Goal: Task Accomplishment & Management: Manage account settings

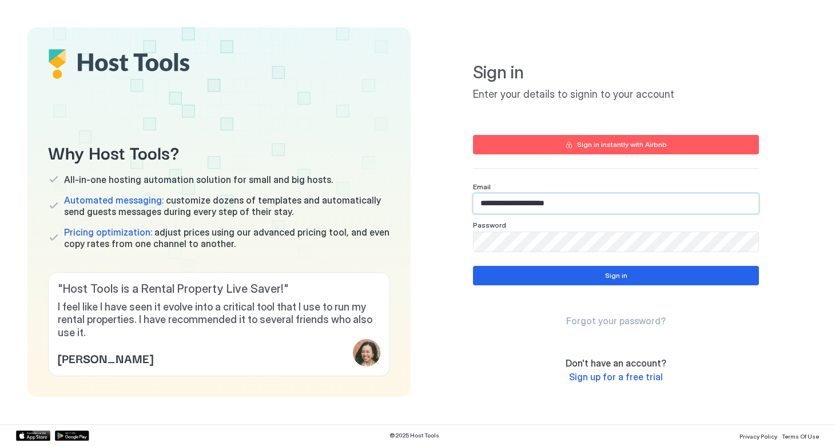
type input "**********"
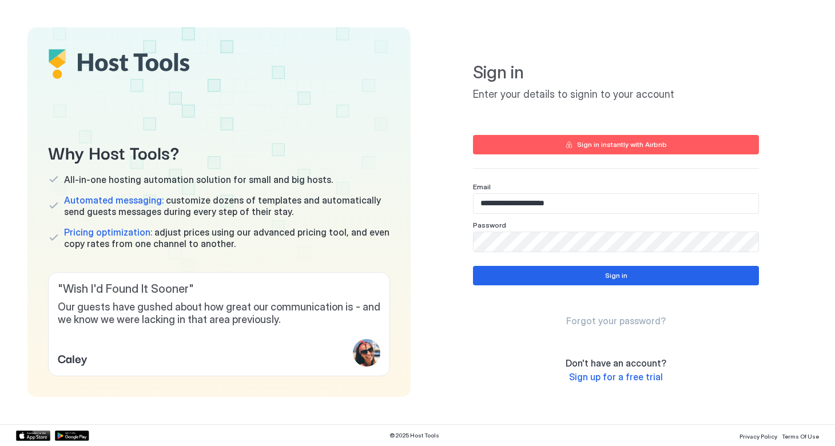
click at [653, 109] on div "Sign in Enter your details to signin to your account" at bounding box center [616, 81] width 286 height 80
click at [607, 377] on span "Sign up for a free trial" at bounding box center [616, 376] width 94 height 11
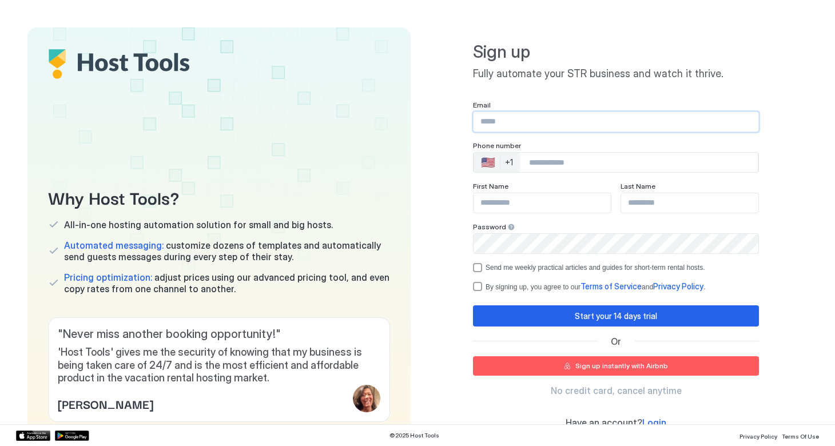
click at [512, 128] on input "Input Field" at bounding box center [616, 121] width 285 height 19
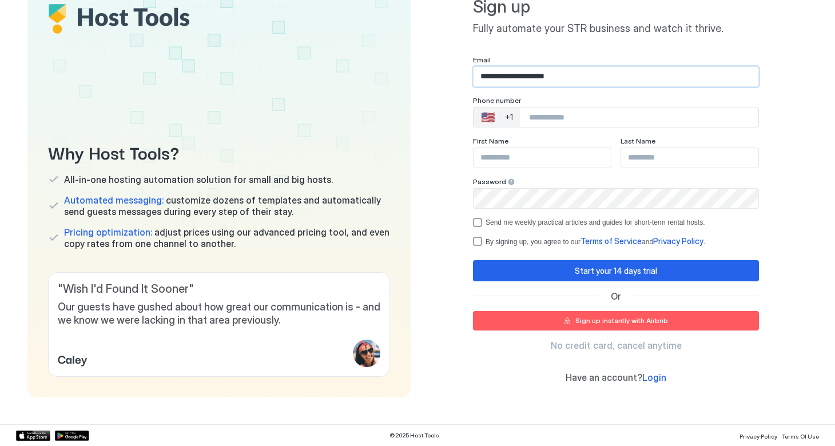
scroll to position [45, 0]
type input "**********"
click at [586, 321] on div "Sign up instantly with Airbnb" at bounding box center [621, 321] width 93 height 10
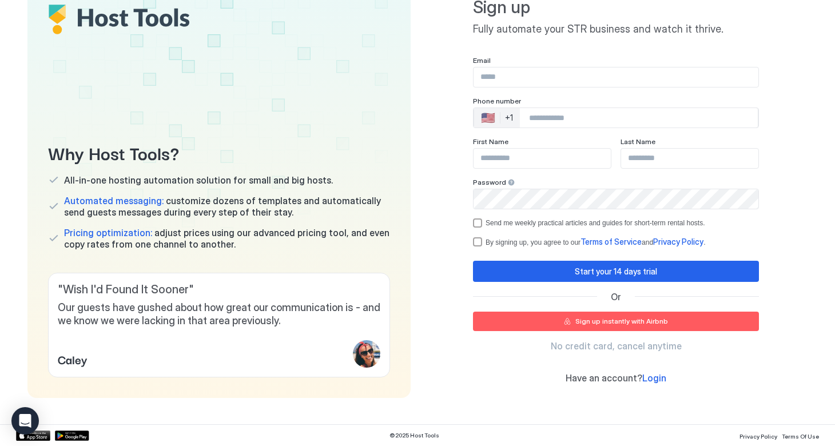
click at [571, 321] on icon "button" at bounding box center [567, 321] width 7 height 7
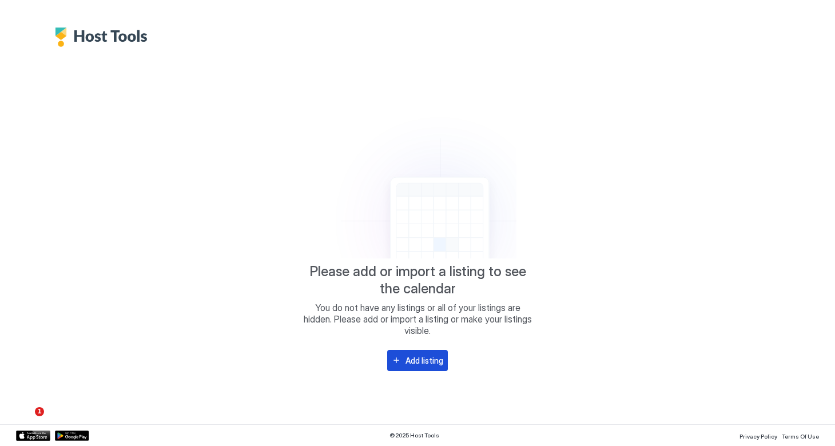
click at [416, 361] on div "Add listing" at bounding box center [424, 361] width 38 height 12
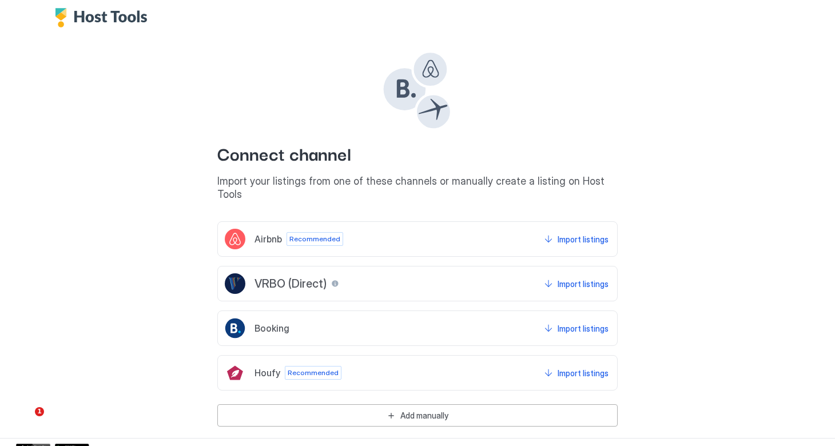
scroll to position [19, 0]
click at [548, 229] on button "Import listings" at bounding box center [576, 239] width 68 height 21
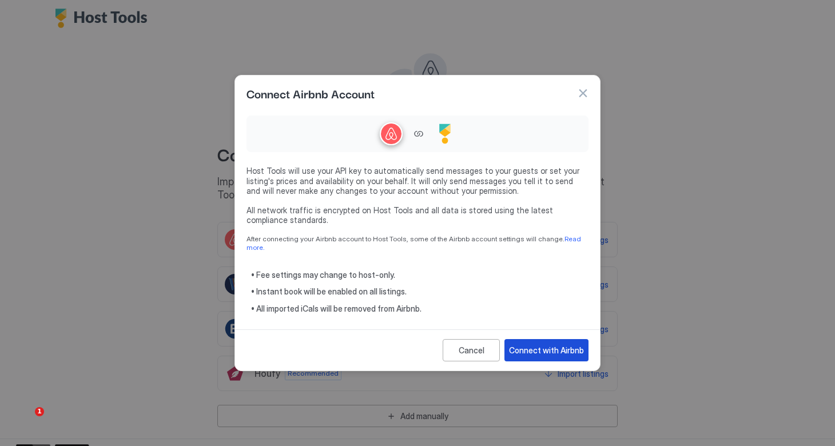
click at [516, 344] on div "Connect with Airbnb" at bounding box center [546, 350] width 75 height 12
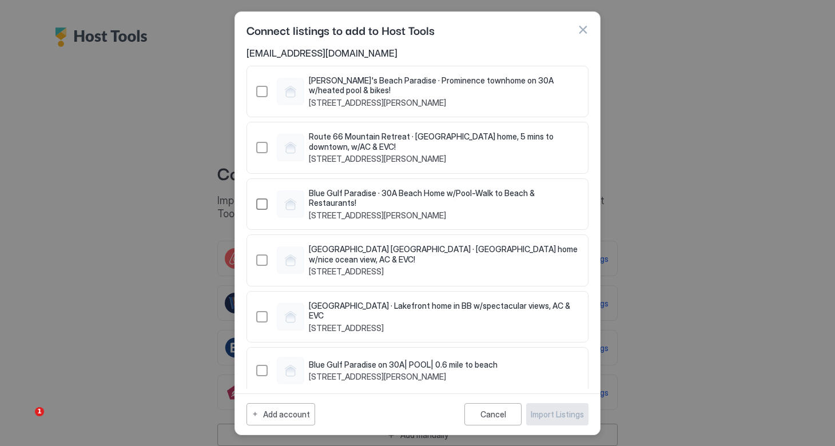
click at [264, 198] on div "47787843" at bounding box center [261, 203] width 11 height 11
click at [262, 91] on div "22030708" at bounding box center [261, 91] width 11 height 11
click at [260, 255] on div "49340535" at bounding box center [261, 260] width 11 height 11
click at [261, 311] on div "580541634976987151" at bounding box center [261, 316] width 11 height 11
click at [547, 415] on div "Import Listings" at bounding box center [557, 414] width 53 height 12
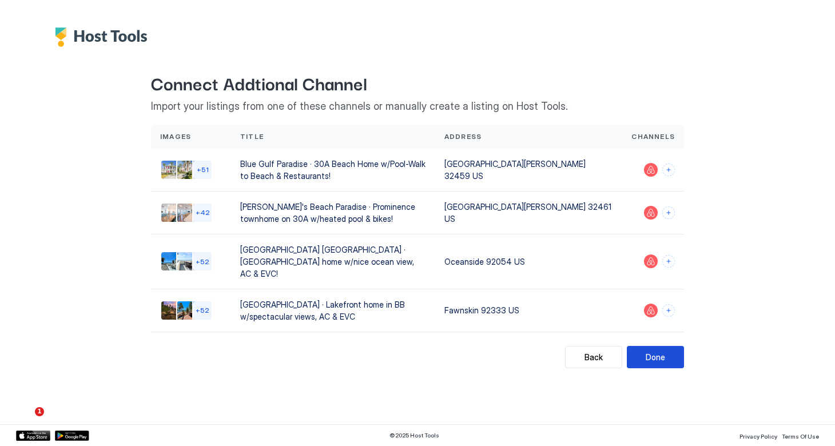
click at [658, 351] on div "Done" at bounding box center [655, 357] width 19 height 12
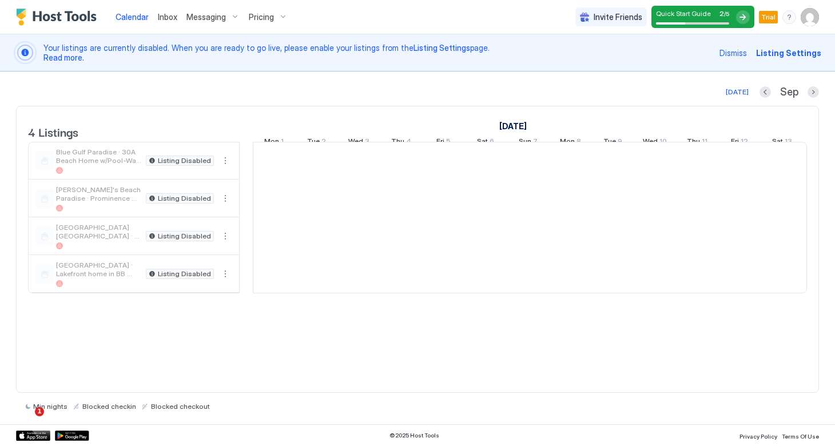
scroll to position [0, 635]
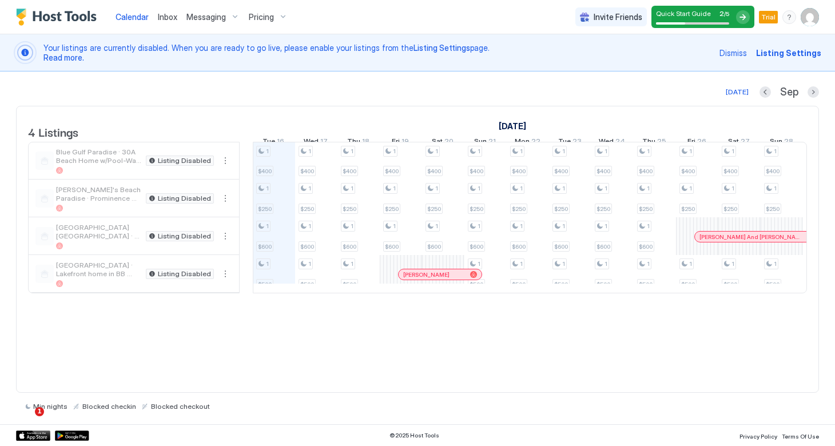
click at [93, 202] on span "[PERSON_NAME]'s Beach Paradise · Prominence townhome on 30A w/heated pool & bik…" at bounding box center [98, 193] width 85 height 17
click at [126, 17] on span "Calendar" at bounding box center [132, 17] width 33 height 10
click at [224, 168] on button "More options" at bounding box center [225, 161] width 14 height 14
click at [190, 202] on span "Pricing" at bounding box center [191, 204] width 23 height 9
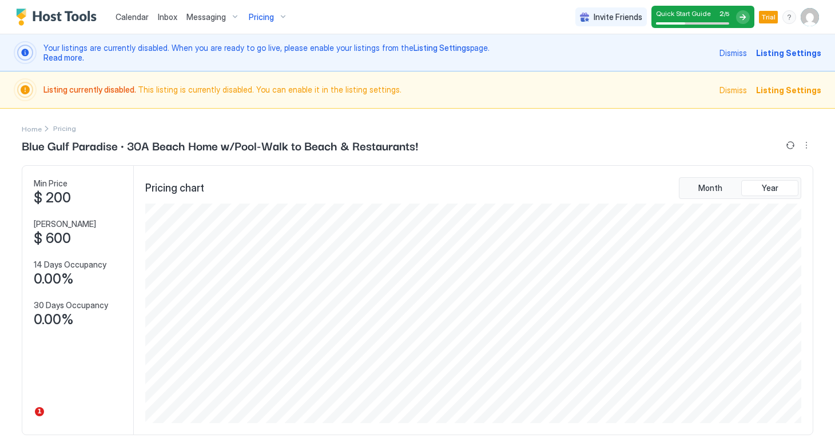
click at [783, 90] on span "Listing Settings" at bounding box center [788, 90] width 65 height 12
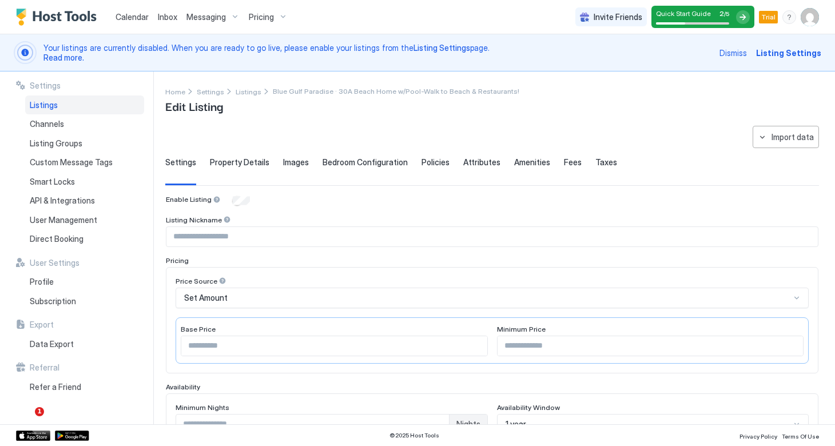
click at [216, 239] on input "Input Field" at bounding box center [491, 236] width 651 height 19
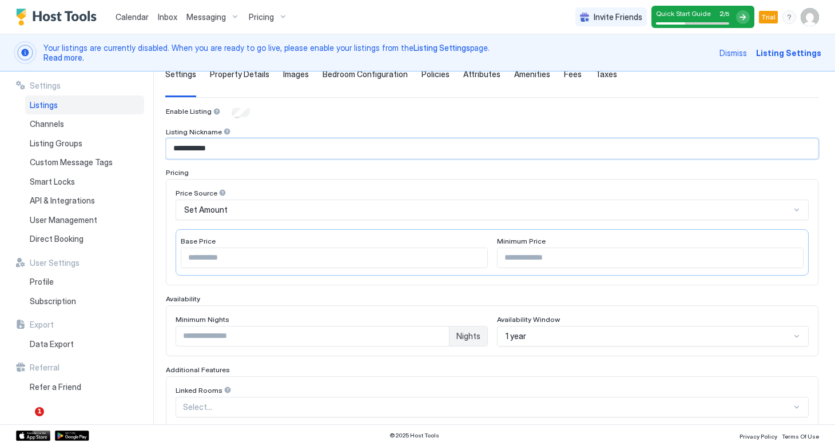
scroll to position [102, 0]
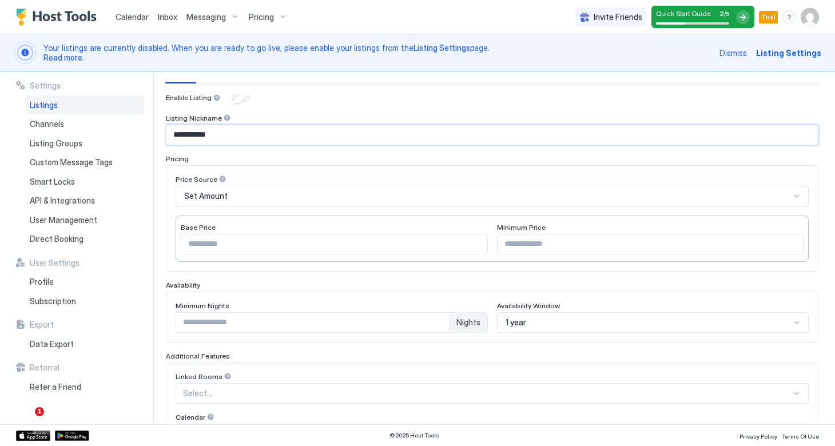
type input "**********"
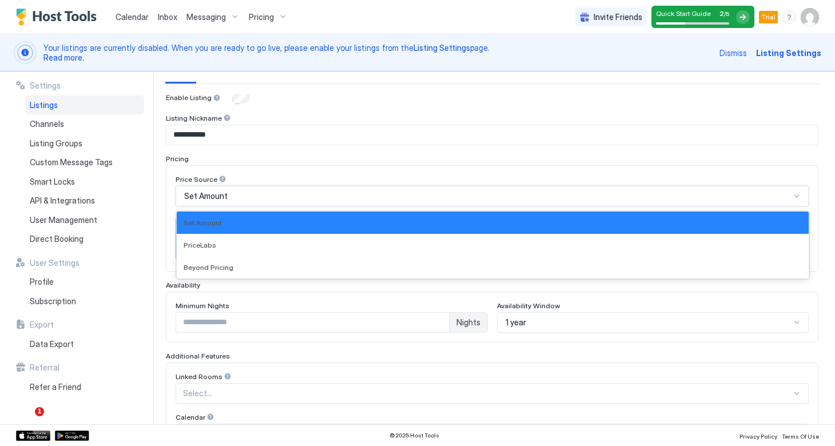
click at [238, 194] on div "Set Amount" at bounding box center [487, 196] width 606 height 10
click at [536, 51] on span "Your listings are currently disabled. When you are ready to go live, please ena…" at bounding box center [377, 53] width 669 height 20
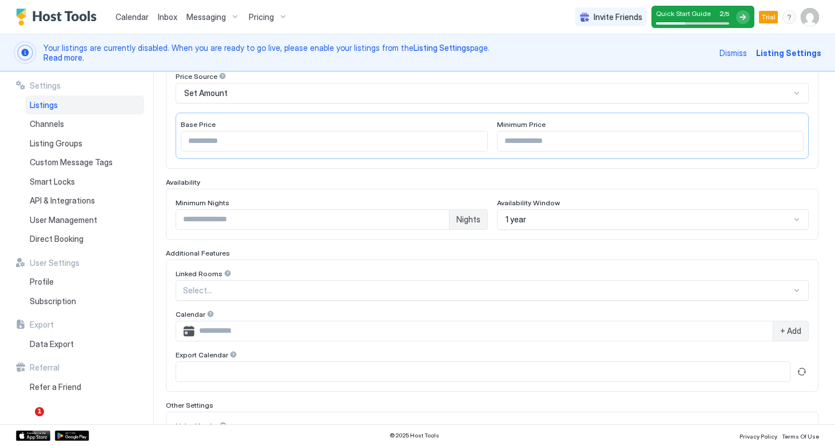
scroll to position [206, 0]
click at [436, 216] on input "*" at bounding box center [312, 218] width 273 height 19
type input "*"
click at [438, 217] on input "*" at bounding box center [312, 218] width 273 height 19
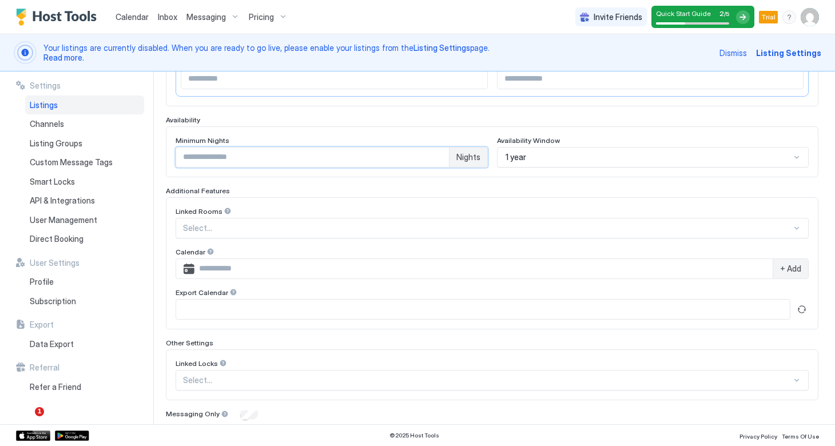
scroll to position [268, 0]
click at [315, 221] on div "Select..." at bounding box center [492, 227] width 633 height 21
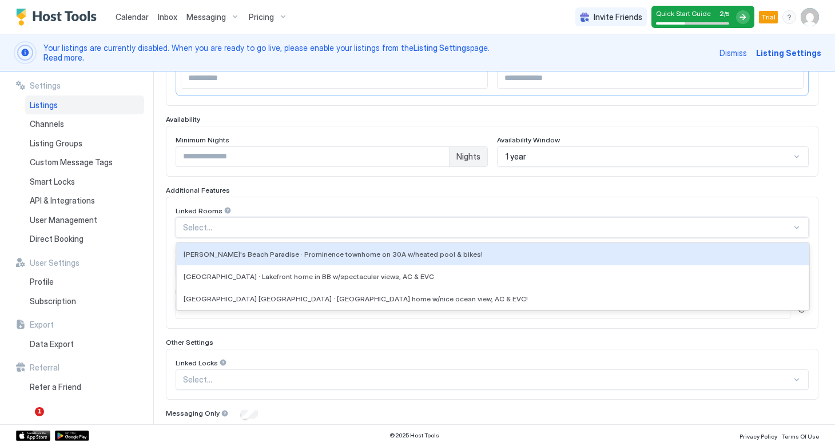
click at [325, 201] on div "Linked Rooms [PERSON_NAME]'s [GEOGRAPHIC_DATA] · Prominence townhome on 30A w/h…" at bounding box center [492, 263] width 653 height 132
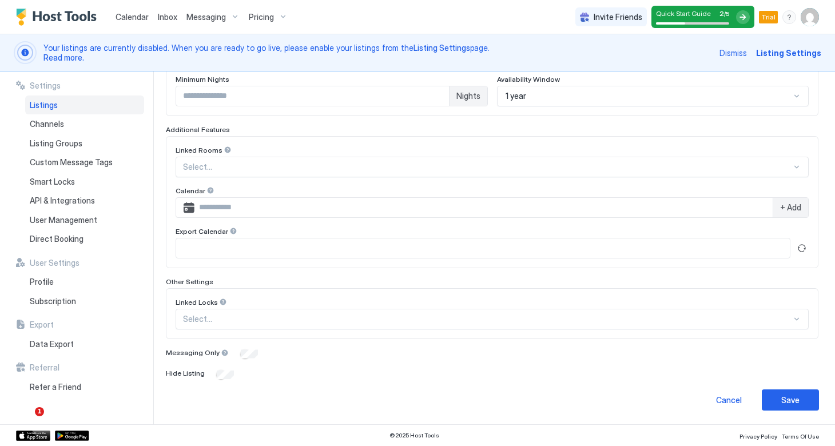
scroll to position [328, 0]
click at [244, 204] on input "Input Field" at bounding box center [483, 207] width 578 height 19
click at [781, 207] on span "+ Add" at bounding box center [790, 208] width 21 height 10
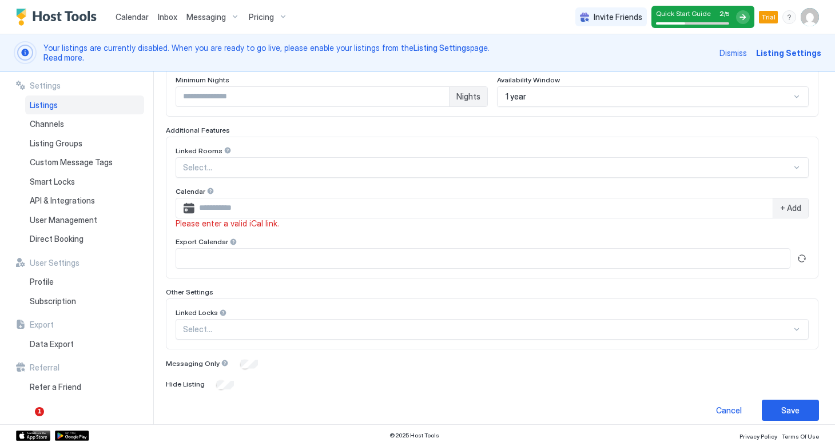
click at [476, 198] on input "Input Field" at bounding box center [483, 207] width 578 height 19
paste input "**********"
type input "**********"
click at [792, 210] on span "+ Add" at bounding box center [790, 208] width 21 height 10
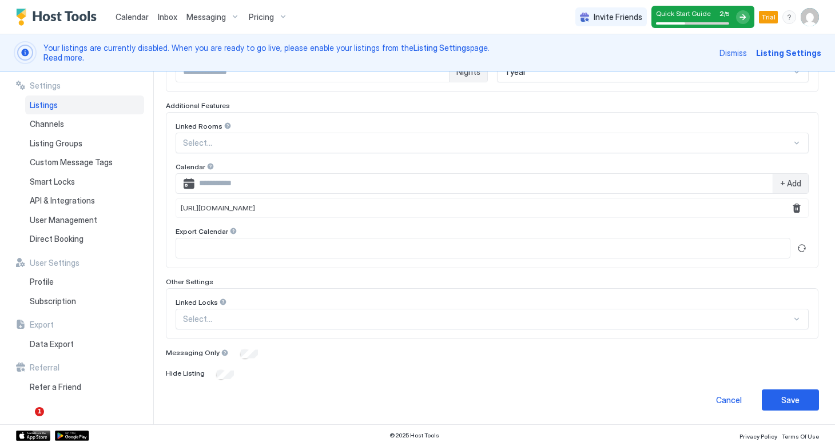
scroll to position [352, 0]
click at [273, 318] on div at bounding box center [487, 320] width 609 height 10
click at [330, 296] on div "Linked Locks Use Up and Down to choose options, press Enter to select the curre…" at bounding box center [492, 314] width 653 height 51
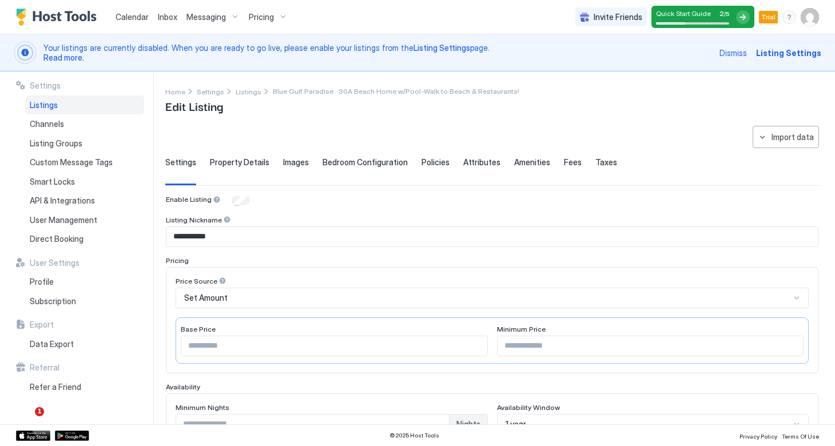
scroll to position [0, 0]
click at [561, 347] on input "Input Field" at bounding box center [651, 345] width 306 height 19
type input "***"
click at [236, 164] on span "Property Details" at bounding box center [239, 162] width 59 height 10
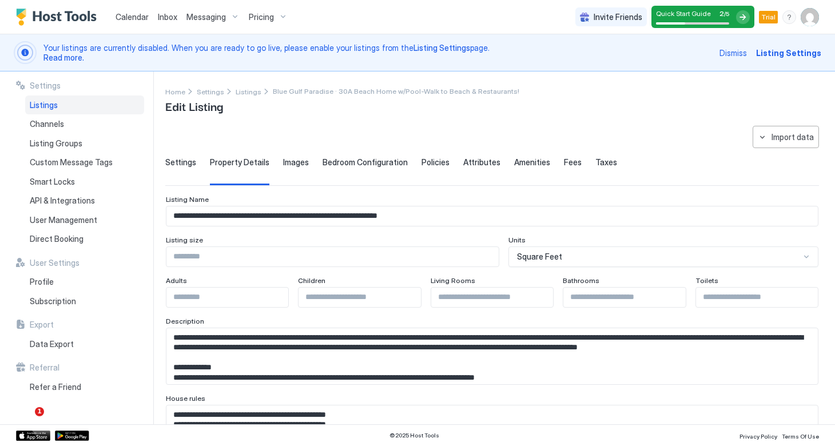
type input "*"
click at [548, 296] on input "*" at bounding box center [492, 297] width 122 height 19
click at [526, 319] on div "Description" at bounding box center [492, 322] width 653 height 11
click at [812, 296] on input "*" at bounding box center [757, 297] width 122 height 19
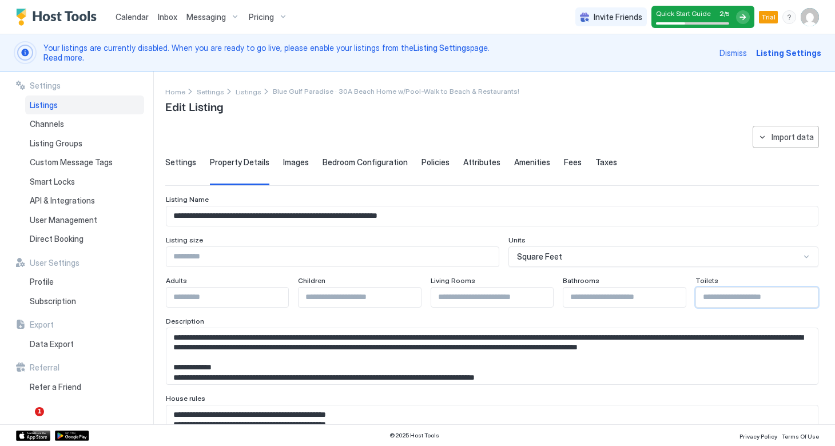
type input "*"
click at [812, 296] on input "*" at bounding box center [757, 297] width 122 height 19
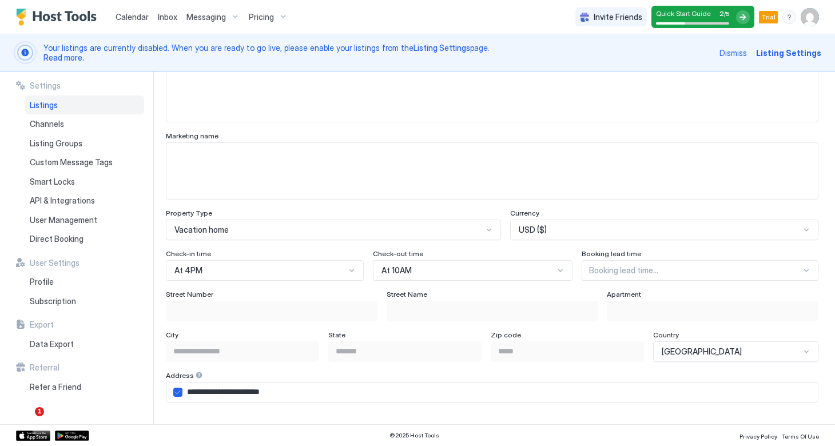
scroll to position [681, 0]
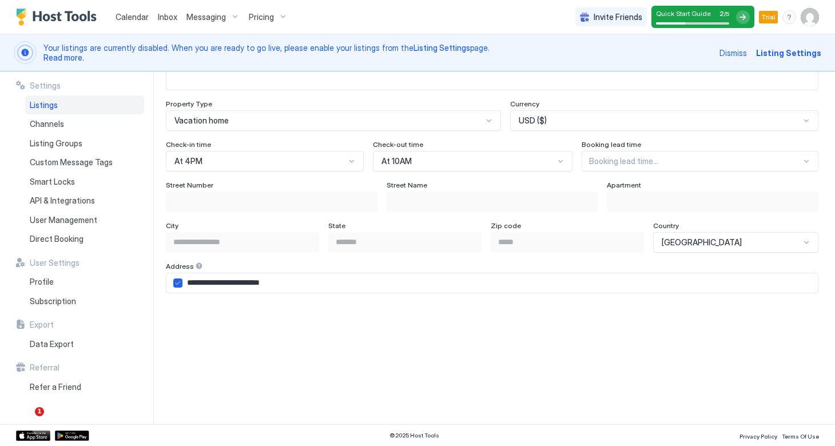
click at [627, 172] on div "Booking lead time..." at bounding box center [700, 161] width 237 height 21
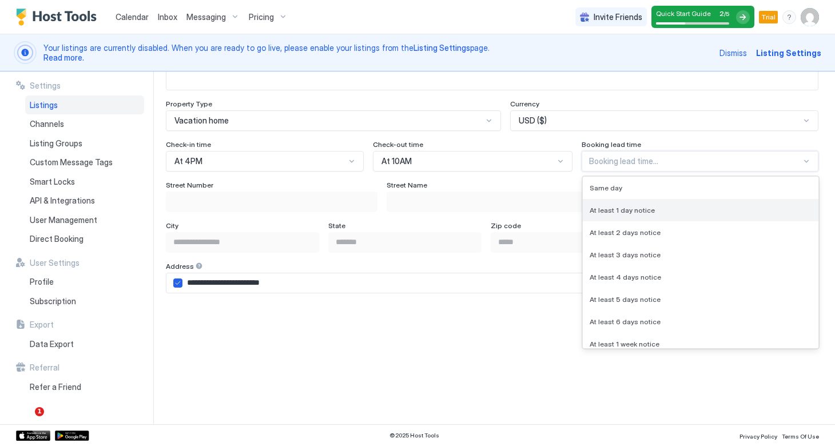
click at [626, 211] on span "At least 1 day notice" at bounding box center [622, 210] width 65 height 9
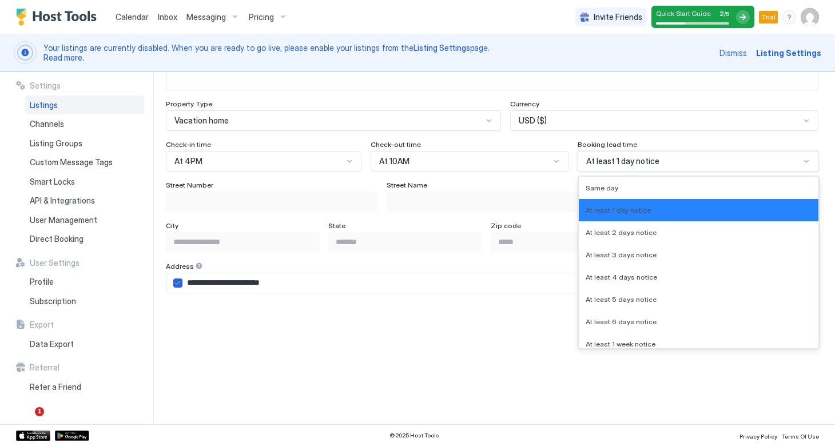
click at [742, 163] on div "At least 1 day notice" at bounding box center [693, 161] width 214 height 10
click at [665, 189] on div "Same day" at bounding box center [699, 188] width 226 height 9
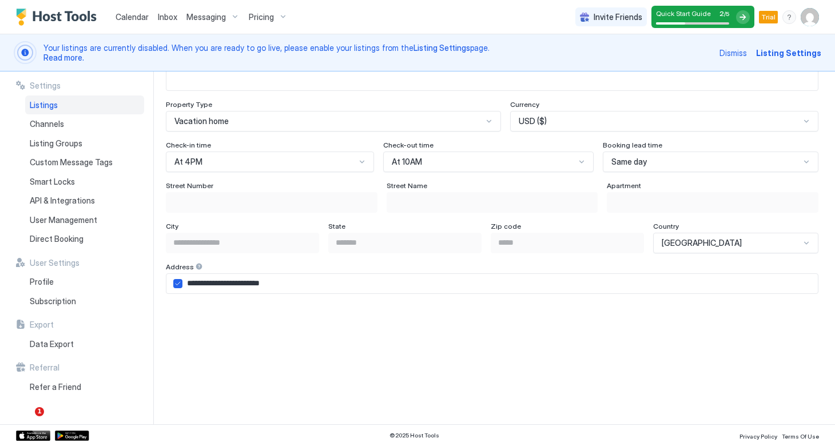
scroll to position [679, 0]
click at [184, 287] on input "**********" at bounding box center [499, 284] width 635 height 19
type input "**********"
click at [606, 205] on div "Street [GEOGRAPHIC_DATA] Name Apartment" at bounding box center [492, 197] width 653 height 31
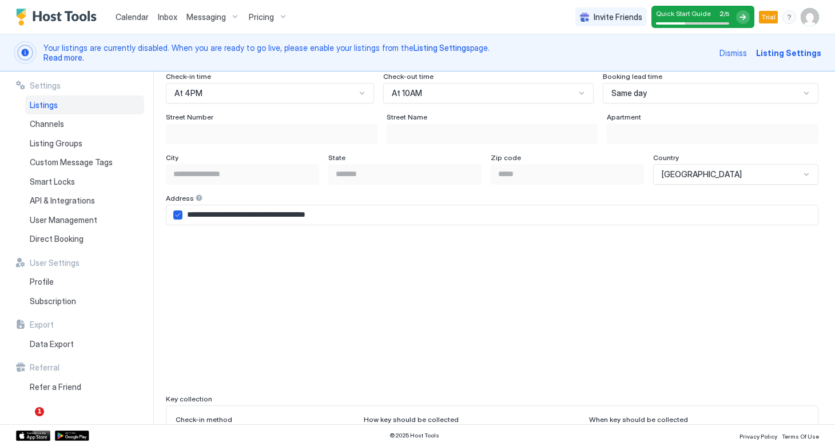
scroll to position [749, 0]
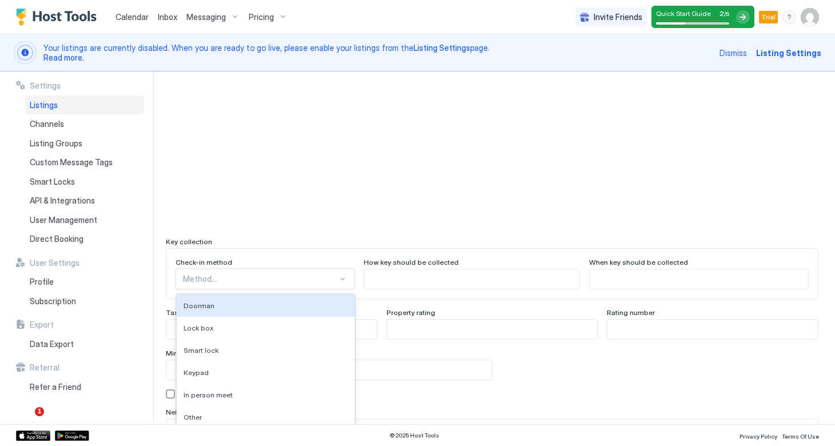
click at [261, 283] on div "Doorman, 1 of 9. 9 results available. Use Up and Down to choose options, press …" at bounding box center [265, 279] width 179 height 21
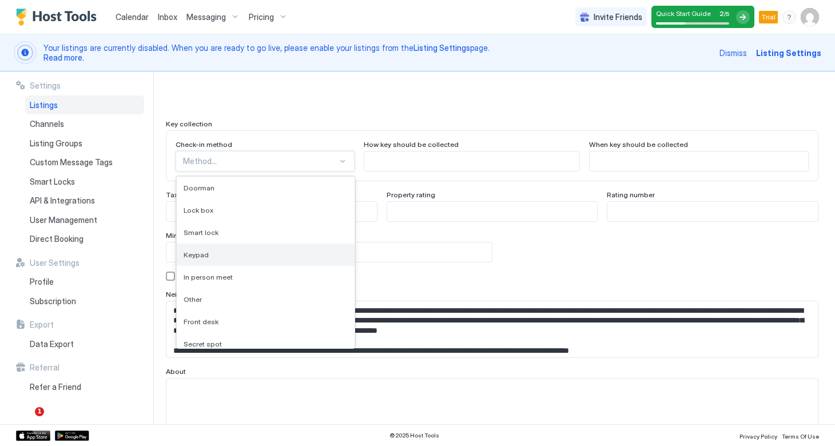
click at [228, 259] on div "Keypad" at bounding box center [266, 255] width 178 height 22
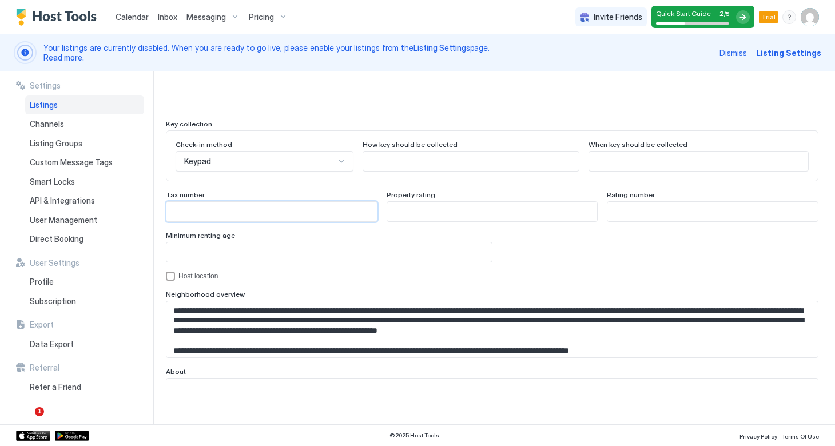
click at [281, 218] on input "Input Field" at bounding box center [271, 211] width 210 height 19
click at [473, 220] on input "Input Field" at bounding box center [492, 211] width 210 height 19
click at [585, 210] on input "*" at bounding box center [492, 211] width 210 height 19
type input "*"
click at [585, 216] on input "*" at bounding box center [492, 211] width 210 height 19
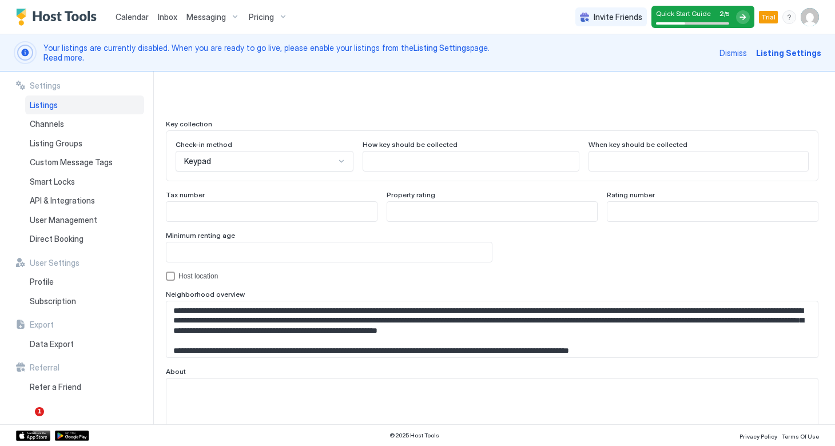
drag, startPoint x: 458, startPoint y: 202, endPoint x: 436, endPoint y: 213, distance: 24.6
click at [436, 213] on input "*" at bounding box center [492, 211] width 210 height 19
type input "*"
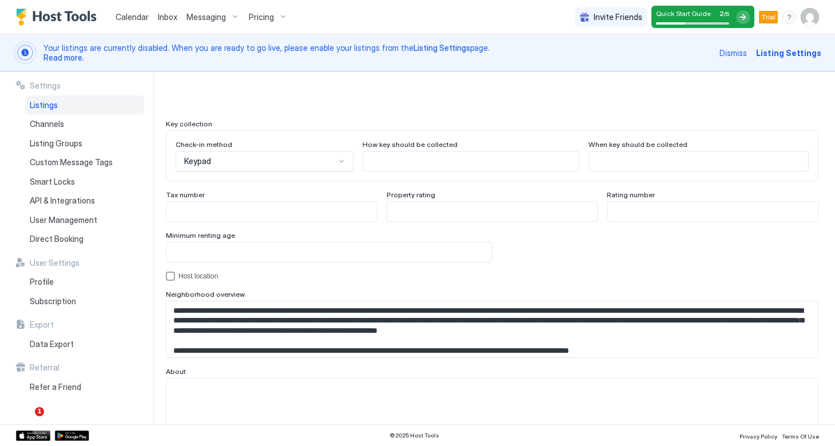
click at [479, 249] on input "*" at bounding box center [328, 251] width 325 height 19
type input "**"
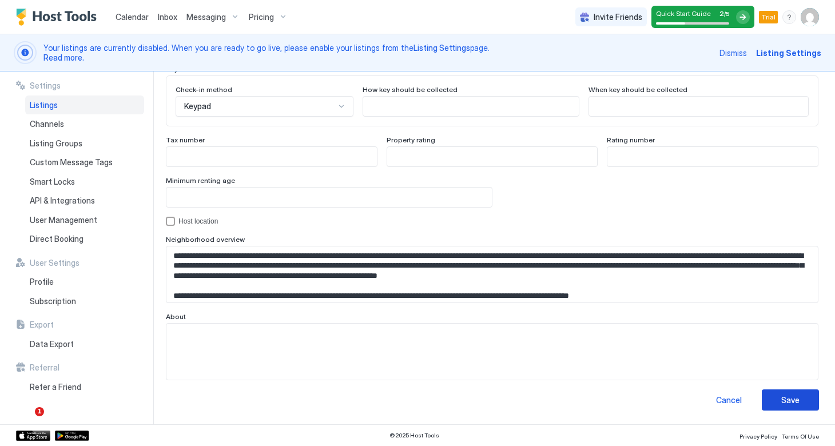
scroll to position [1078, 0]
click at [802, 399] on button "Save" at bounding box center [790, 400] width 57 height 21
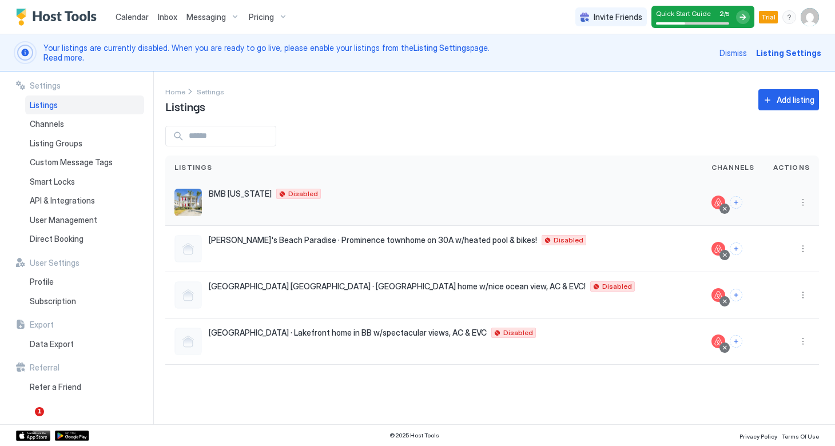
click at [192, 198] on img "listing image" at bounding box center [187, 202] width 27 height 27
click at [742, 200] on button "Connect channels" at bounding box center [736, 202] width 13 height 13
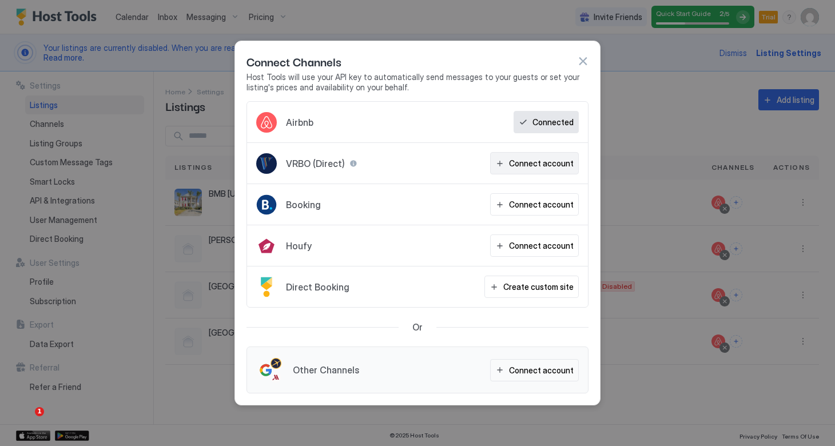
click at [504, 162] on button "Connect account" at bounding box center [534, 163] width 89 height 22
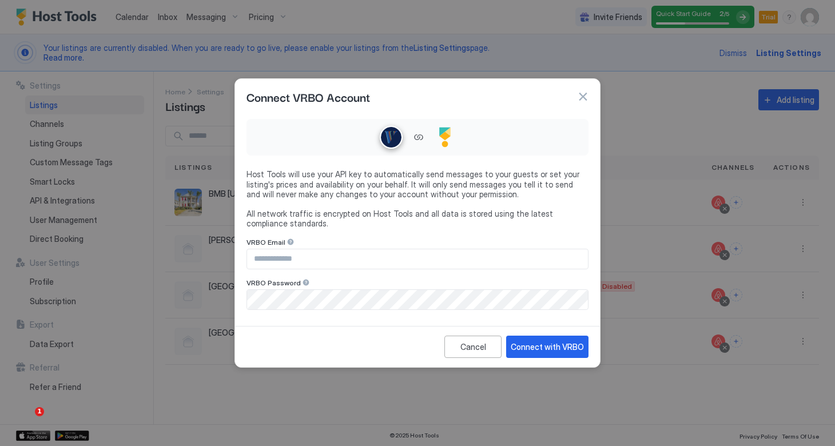
click at [313, 260] on input "Input Field" at bounding box center [417, 258] width 341 height 19
type input "**********"
click at [540, 348] on div "Connect with VRBO" at bounding box center [547, 347] width 73 height 12
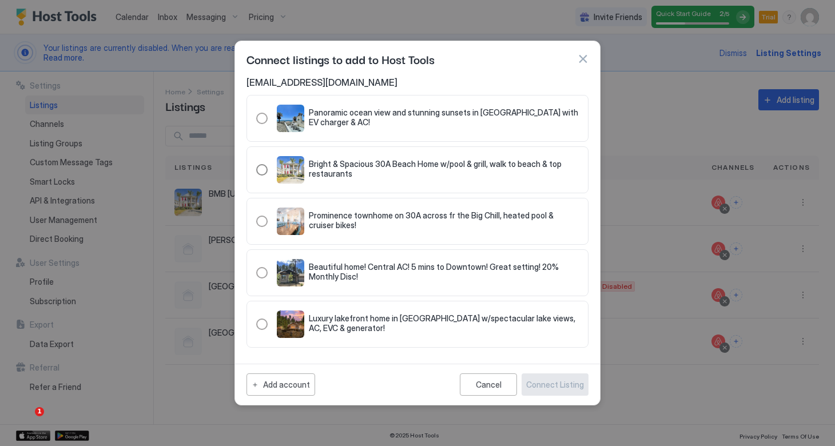
click at [257, 167] on div "321.2185023.2749560" at bounding box center [261, 169] width 11 height 11
click at [543, 387] on div "Connect Listing" at bounding box center [555, 385] width 58 height 12
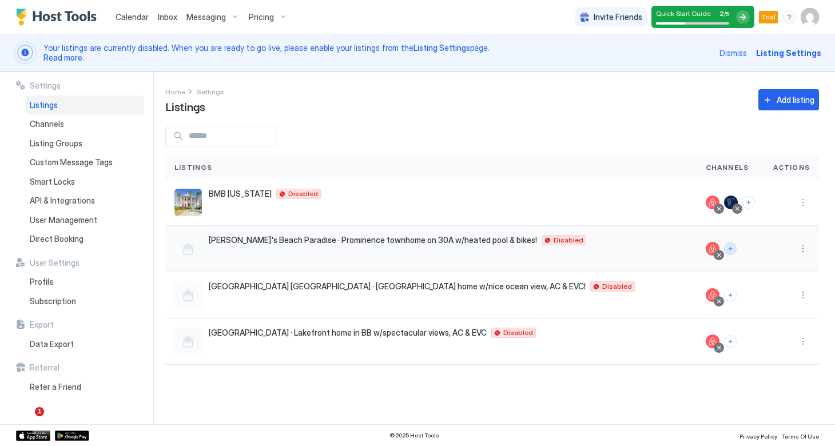
click at [734, 246] on button "Connect channels" at bounding box center [730, 248] width 13 height 13
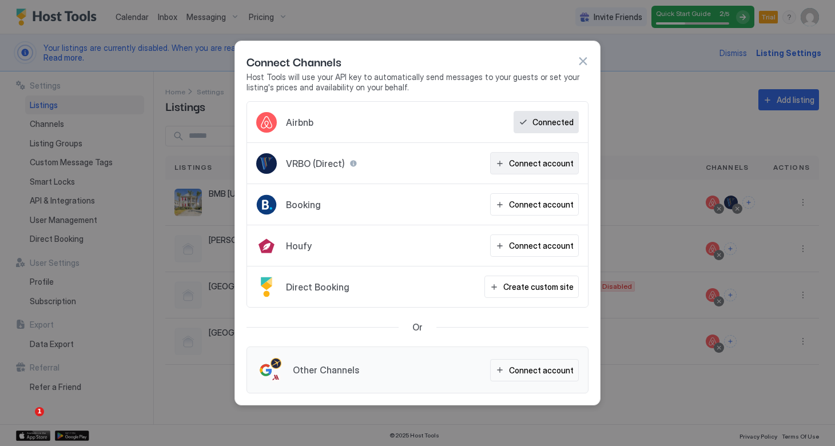
click at [543, 164] on div "Connect account" at bounding box center [541, 163] width 65 height 12
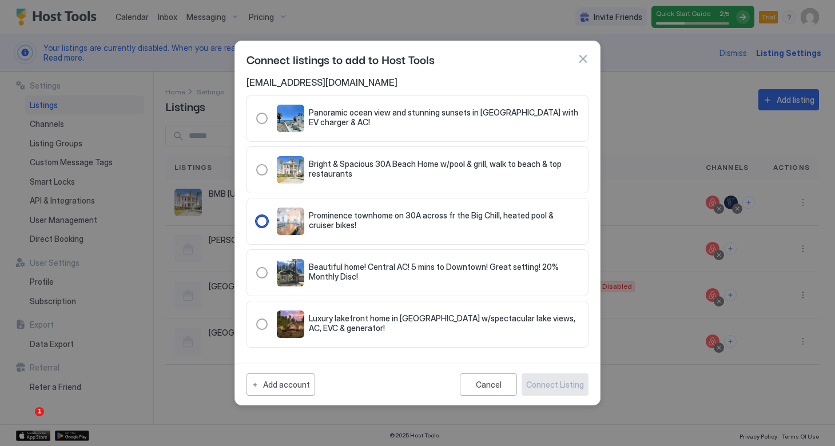
click at [261, 221] on div "321.1242919.1793859" at bounding box center [261, 221] width 11 height 11
click at [540, 388] on div "Connect Listing" at bounding box center [555, 385] width 58 height 12
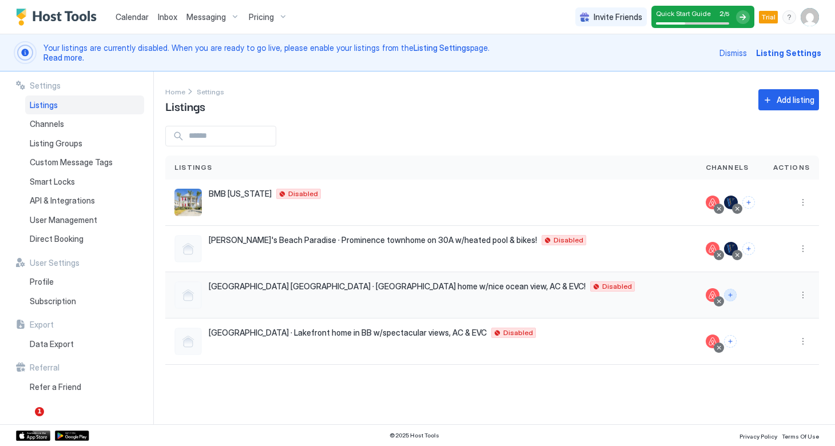
click at [733, 295] on button "Connect channels" at bounding box center [730, 295] width 13 height 13
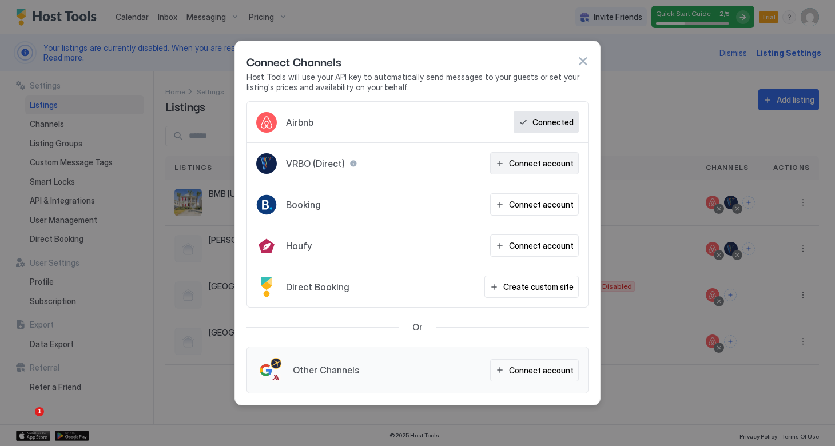
click at [547, 168] on div "Connect account" at bounding box center [541, 163] width 65 height 12
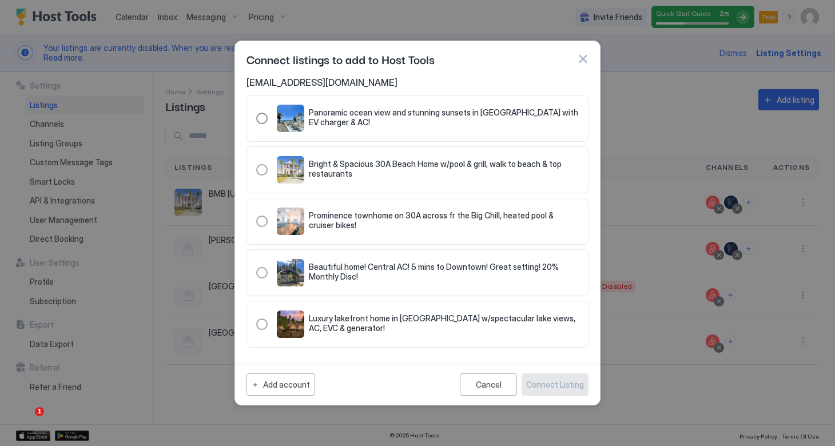
click at [261, 117] on div "321.2283718.2848608" at bounding box center [261, 118] width 11 height 11
click at [544, 387] on div "Connect Listing" at bounding box center [555, 385] width 58 height 12
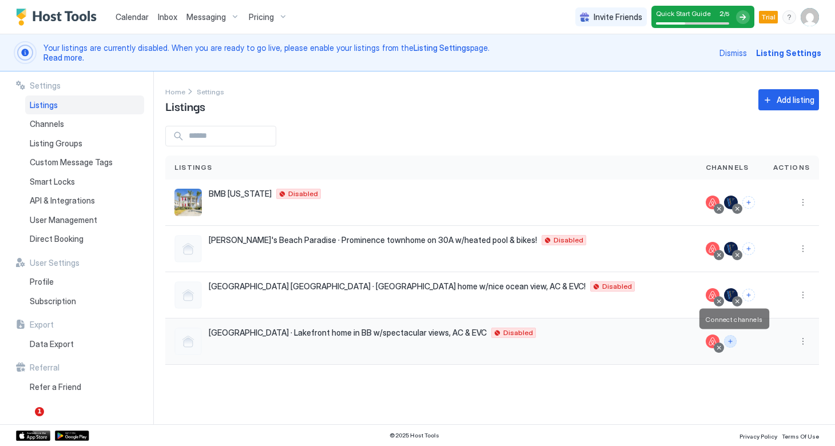
click at [731, 341] on button "Connect channels" at bounding box center [730, 341] width 13 height 13
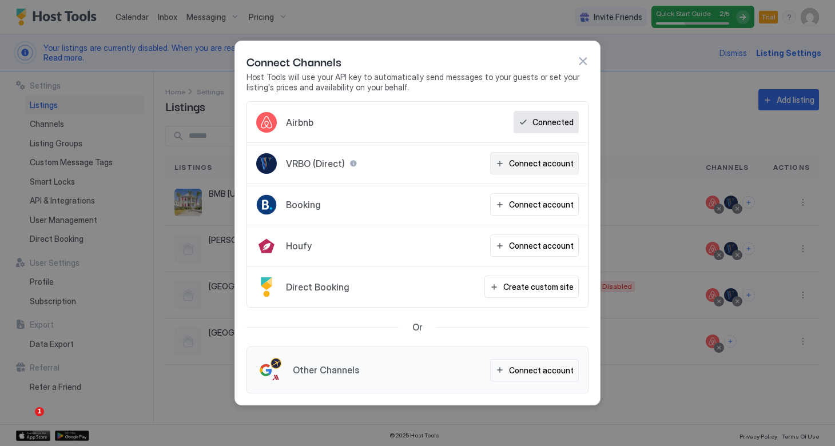
click at [527, 162] on div "Connect account" at bounding box center [541, 163] width 65 height 12
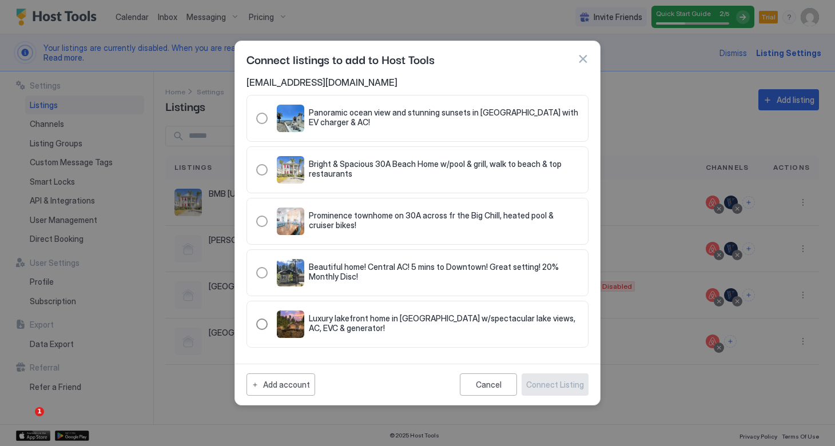
click at [262, 324] on div "321.2932589.3504629" at bounding box center [261, 324] width 11 height 11
click at [544, 385] on div "Connect Listing" at bounding box center [555, 385] width 58 height 12
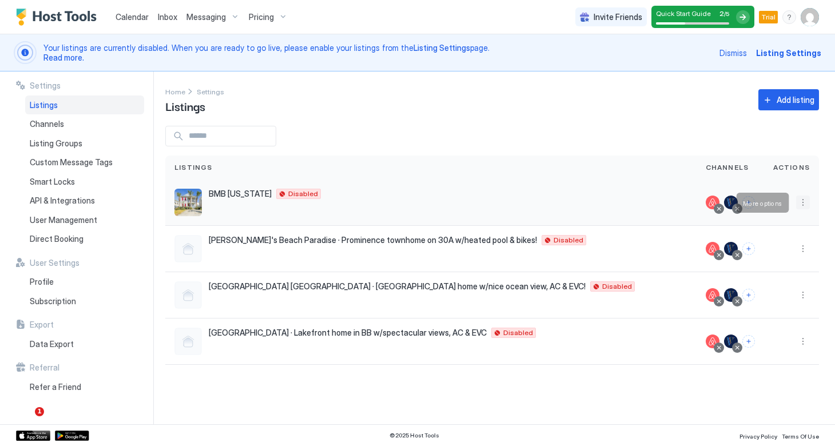
click at [798, 198] on button "More options" at bounding box center [803, 203] width 14 height 14
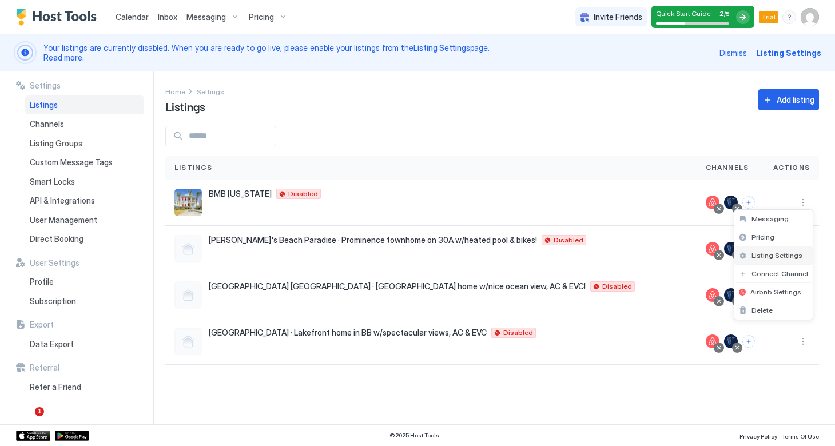
click at [761, 257] on span "Listing Settings" at bounding box center [777, 255] width 51 height 9
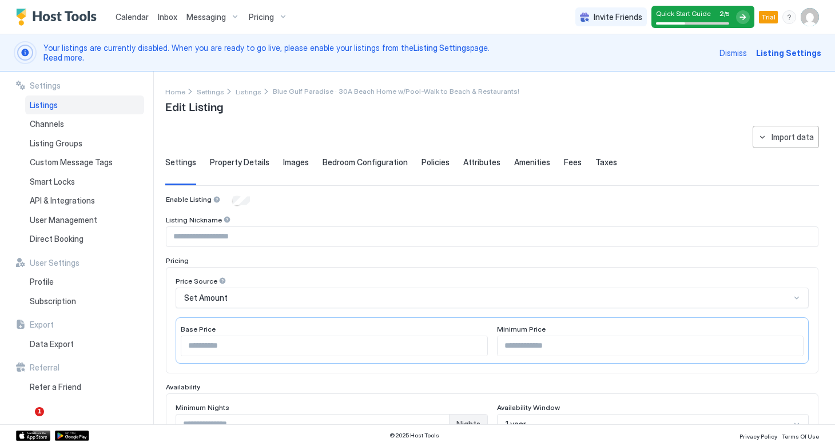
type input "**********"
type input "***"
type input "*"
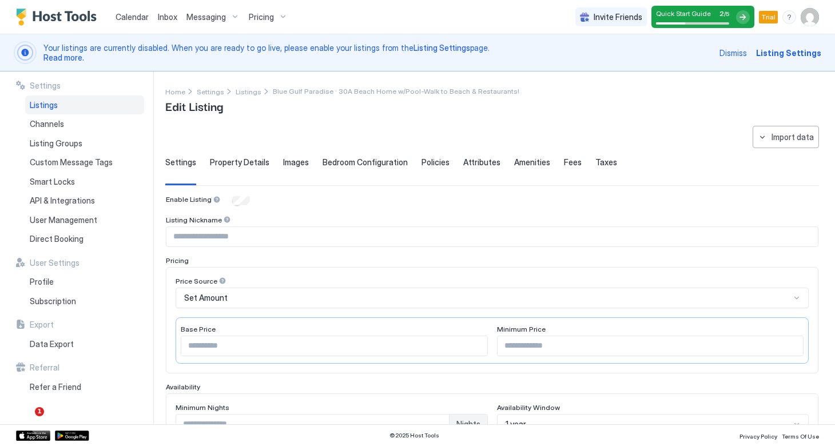
type input "**********"
type input "**"
type input "**********"
click at [253, 165] on span "Property Details" at bounding box center [239, 162] width 59 height 10
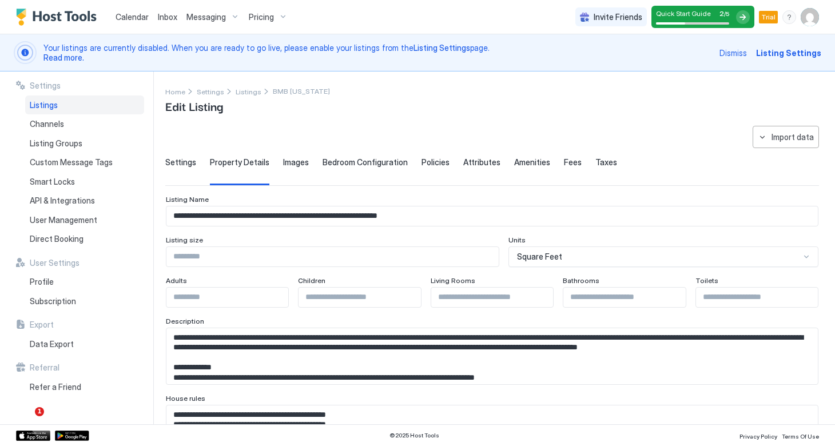
click at [303, 162] on span "Images" at bounding box center [296, 162] width 26 height 10
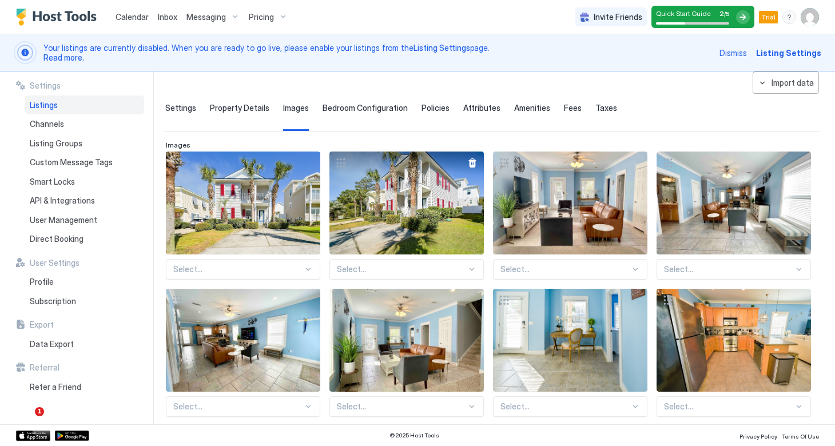
scroll to position [35, 0]
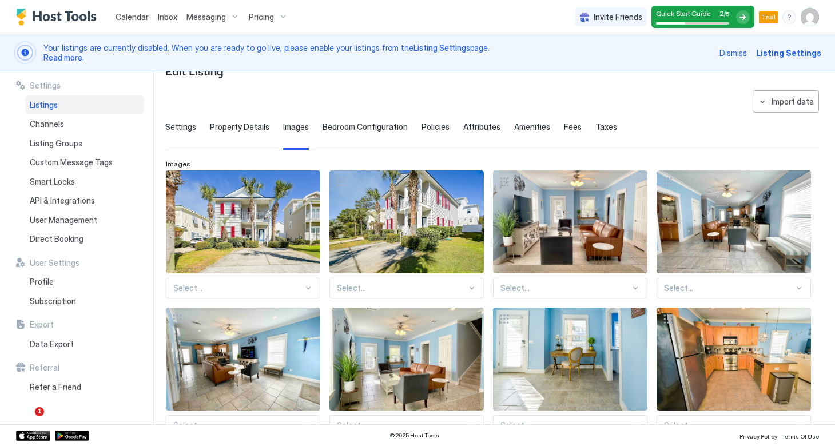
click at [349, 125] on span "Bedroom Configuration" at bounding box center [365, 127] width 85 height 10
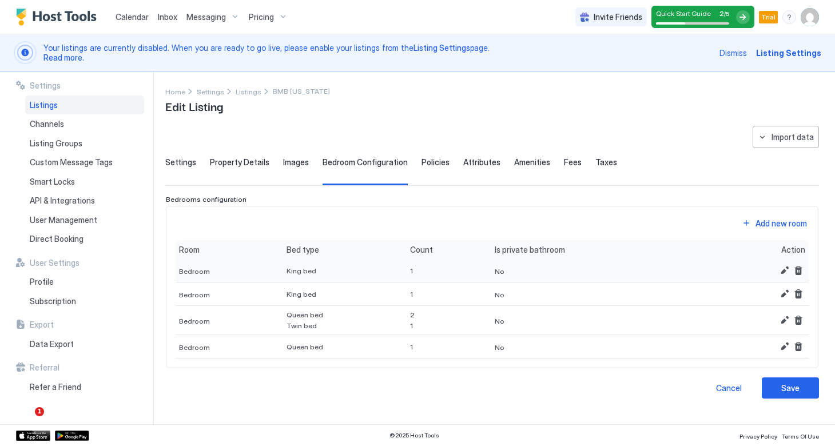
click at [495, 271] on span "No" at bounding box center [500, 271] width 10 height 9
click at [495, 274] on span "No" at bounding box center [500, 271] width 10 height 9
click at [785, 269] on button "Edit" at bounding box center [785, 271] width 14 height 14
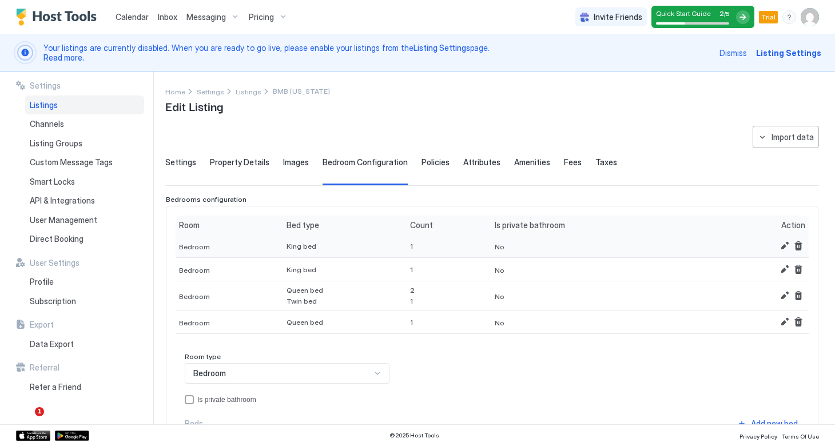
click at [495, 247] on span "No" at bounding box center [500, 246] width 10 height 9
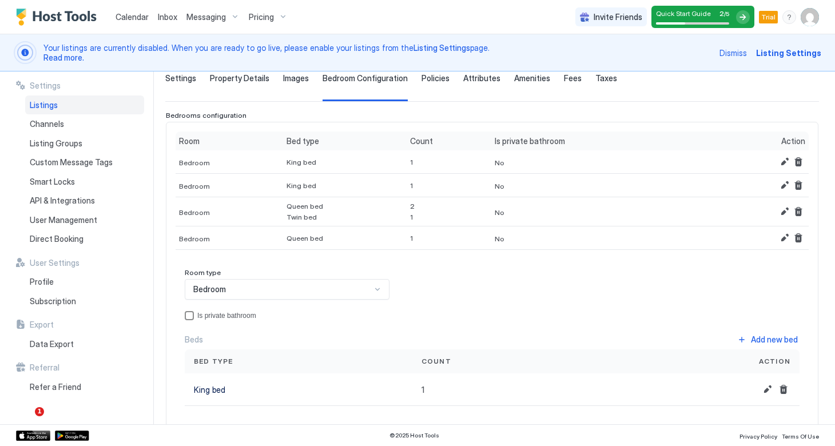
scroll to position [82, 0]
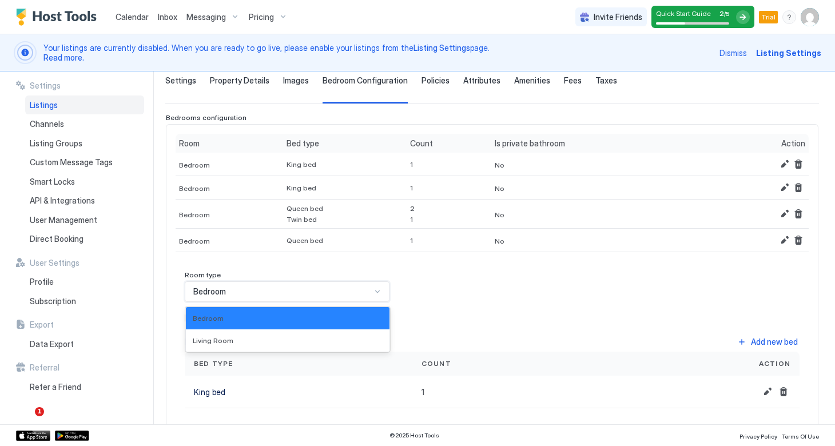
click at [257, 294] on div "Bedroom" at bounding box center [282, 292] width 178 height 10
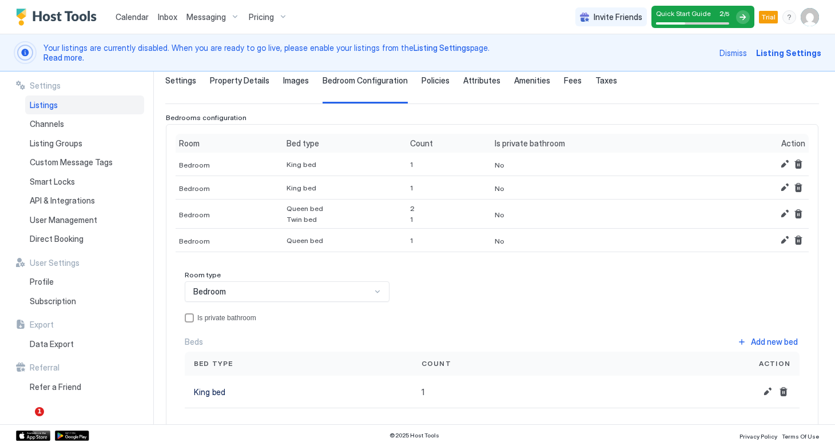
click at [460, 286] on div "Room type Bedroom Is private bathroom Beds Add new bed Bed type Count Action Ki…" at bounding box center [492, 340] width 615 height 138
click at [189, 317] on div "privateBathroom" at bounding box center [189, 317] width 9 height 9
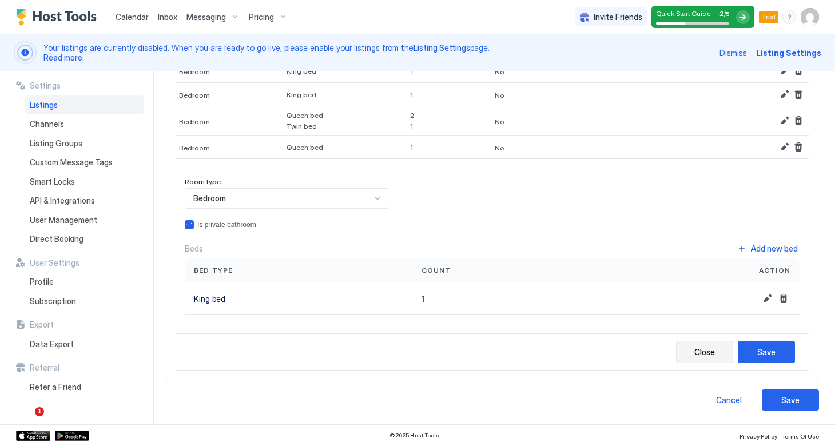
scroll to position [175, 0]
click at [763, 353] on div "Save" at bounding box center [766, 352] width 18 height 12
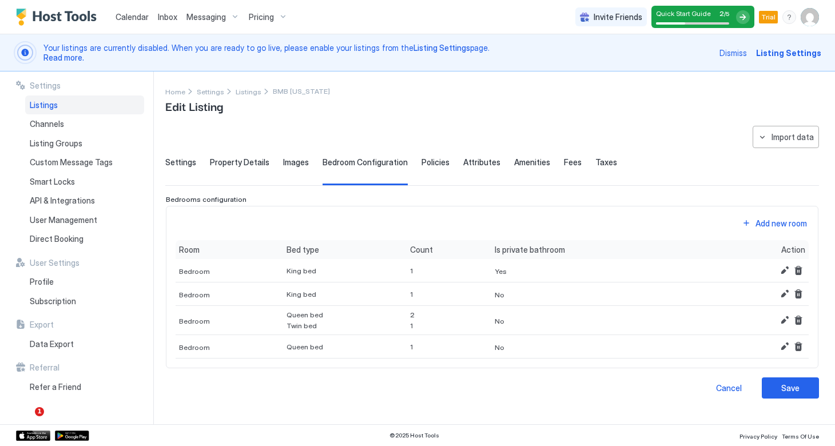
scroll to position [0, 0]
click at [431, 166] on span "Policies" at bounding box center [436, 162] width 28 height 10
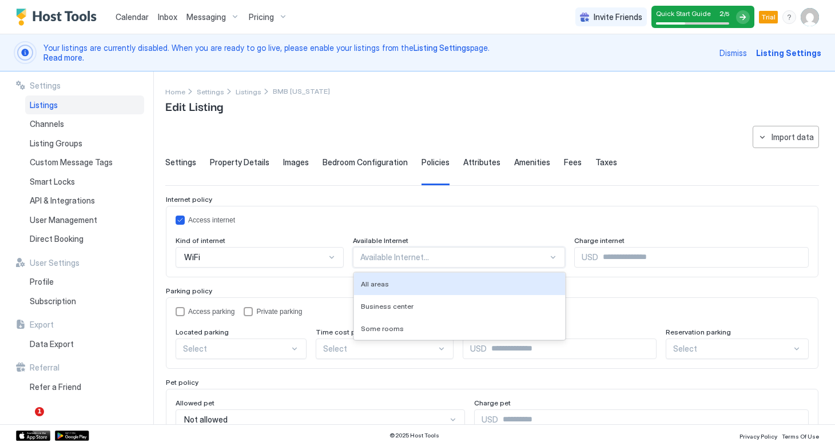
click at [396, 257] on div "Available Internet..." at bounding box center [453, 257] width 187 height 10
click at [370, 280] on span "All areas" at bounding box center [375, 284] width 28 height 9
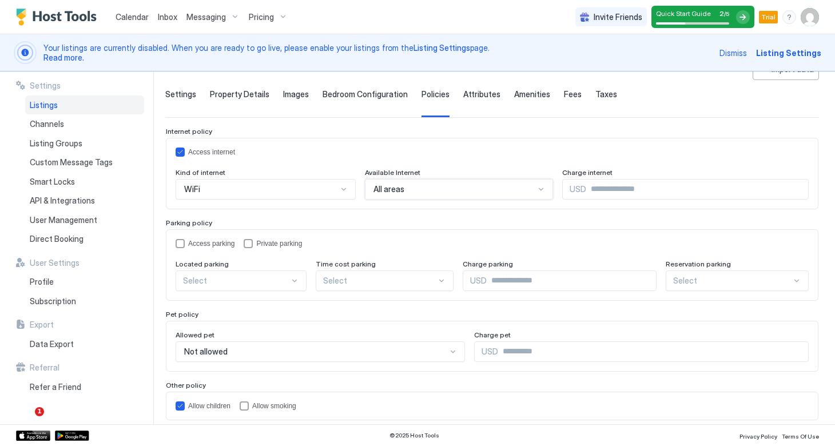
scroll to position [69, 0]
click at [249, 244] on div "privateParking" at bounding box center [248, 242] width 9 height 9
click at [265, 284] on div at bounding box center [236, 280] width 106 height 10
click at [220, 309] on div "On Site" at bounding box center [242, 307] width 116 height 9
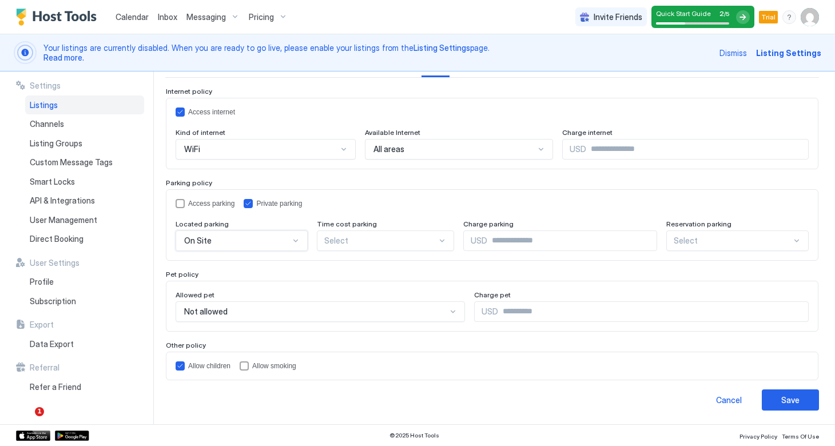
scroll to position [108, 0]
click at [180, 206] on div "accessParking" at bounding box center [180, 204] width 9 height 9
click at [780, 403] on button "Save" at bounding box center [790, 400] width 57 height 21
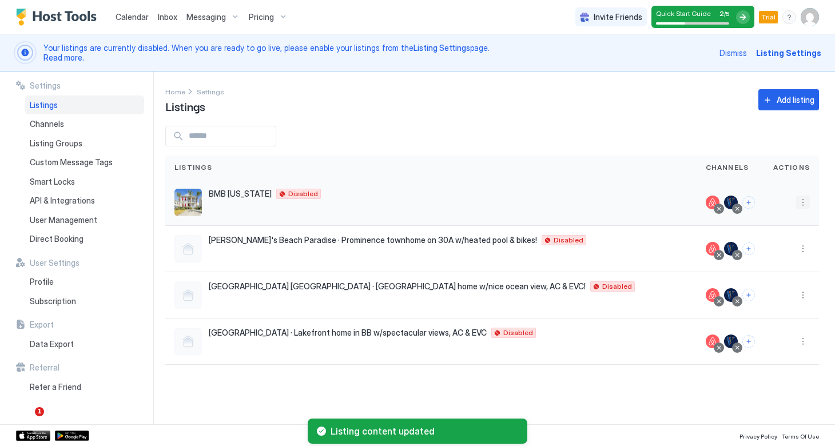
click at [801, 205] on button "More options" at bounding box center [803, 203] width 14 height 14
click at [785, 253] on span "Listing Settings" at bounding box center [777, 255] width 51 height 9
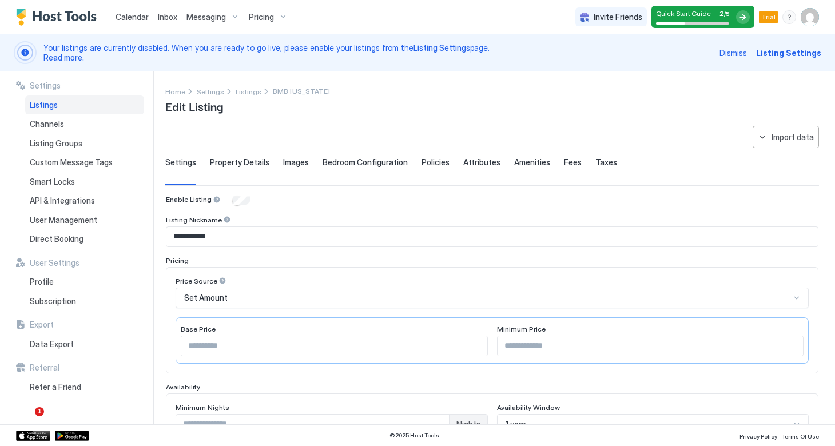
click at [423, 163] on span "Policies" at bounding box center [436, 162] width 28 height 10
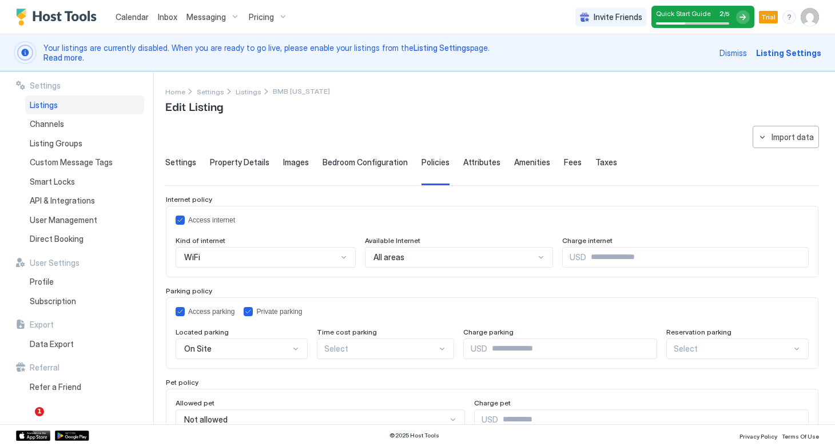
click at [463, 162] on span "Attributes" at bounding box center [481, 162] width 37 height 10
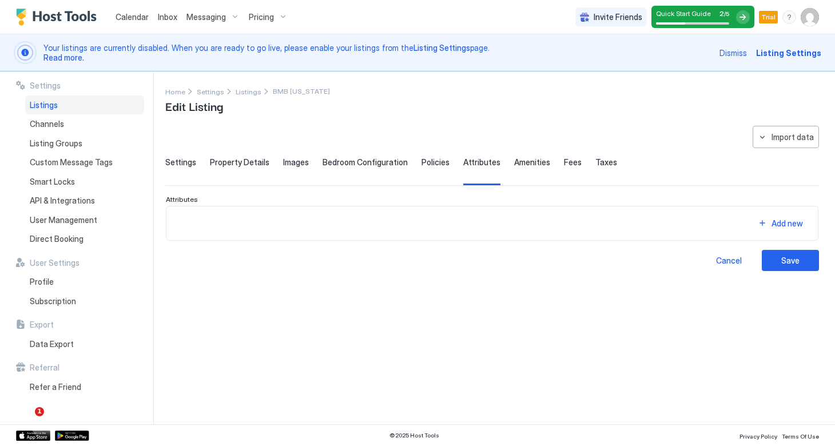
click at [524, 162] on span "Amenities" at bounding box center [532, 162] width 36 height 10
click at [760, 225] on button "Add new" at bounding box center [780, 223] width 57 height 15
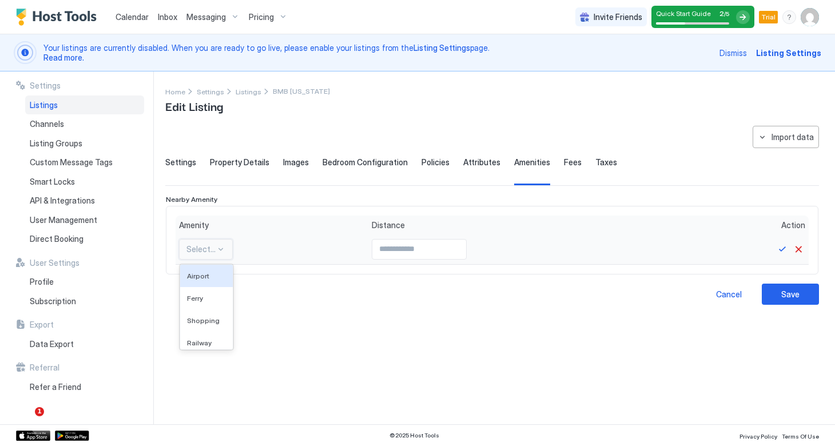
click at [220, 249] on div at bounding box center [220, 249] width 9 height 9
click at [203, 344] on div "Beach" at bounding box center [206, 338] width 53 height 22
click at [438, 249] on input "Input Field" at bounding box center [412, 249] width 94 height 19
type input "***"
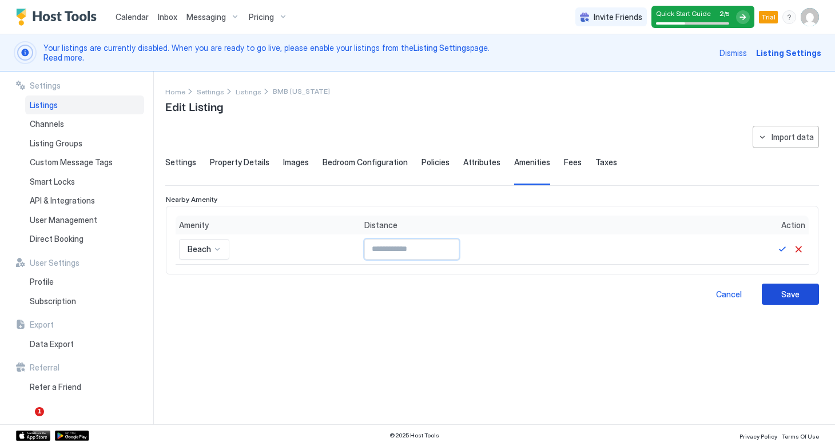
click at [788, 292] on div "Save" at bounding box center [790, 294] width 18 height 12
click at [782, 249] on button "Save" at bounding box center [783, 249] width 14 height 14
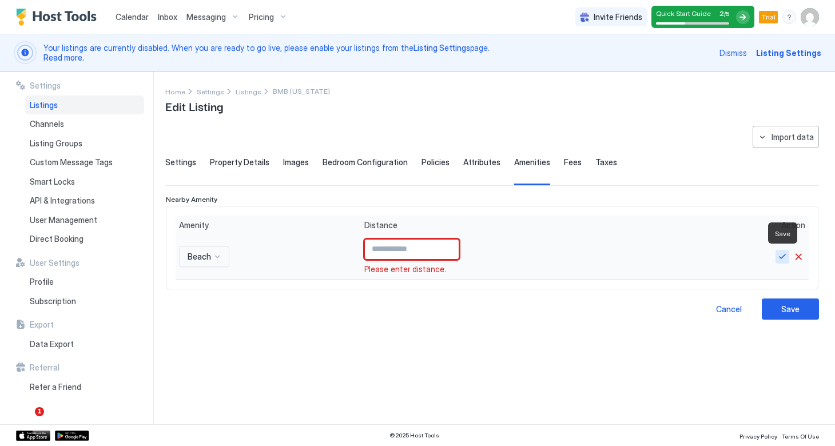
click at [782, 255] on button "Save" at bounding box center [783, 257] width 14 height 14
click at [782, 305] on div "Save" at bounding box center [790, 309] width 18 height 12
click at [794, 311] on div "Save" at bounding box center [790, 309] width 18 height 12
click at [564, 161] on span "Fees" at bounding box center [573, 162] width 18 height 10
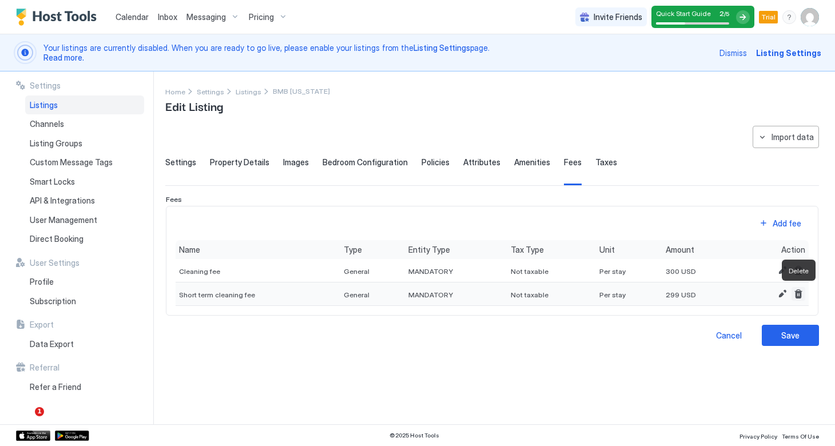
click at [796, 293] on button "Delete" at bounding box center [799, 294] width 14 height 14
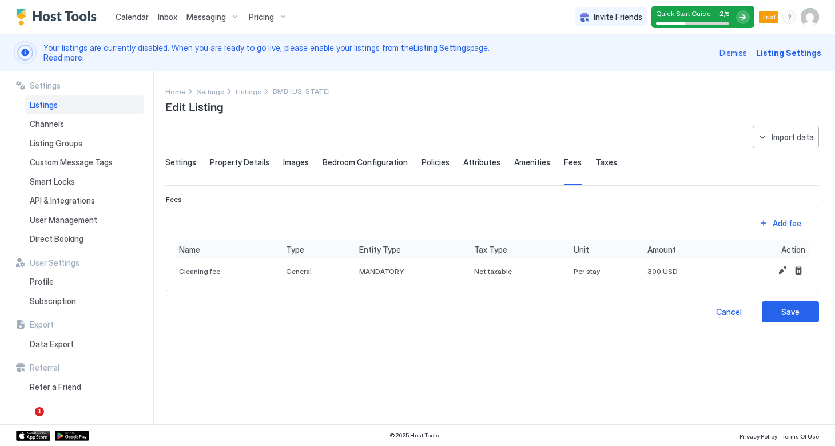
click at [597, 159] on span "Taxes" at bounding box center [606, 162] width 22 height 10
click at [380, 272] on span "SalesTaxIncluded" at bounding box center [354, 271] width 58 height 9
click at [784, 270] on button "Edit" at bounding box center [783, 271] width 14 height 14
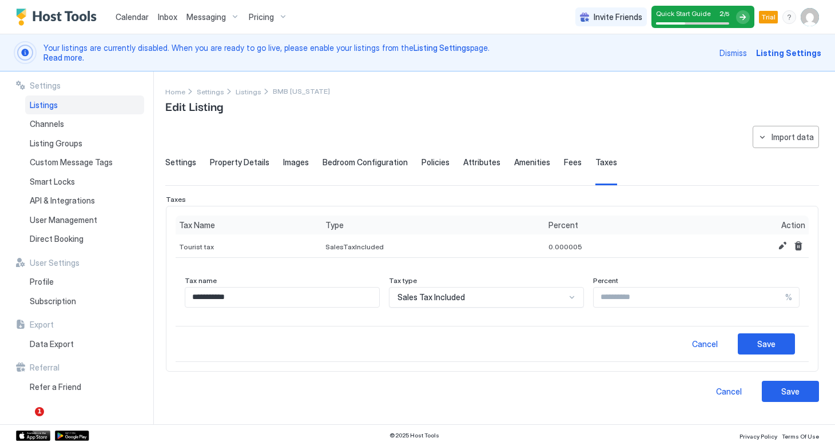
click at [567, 301] on div at bounding box center [572, 297] width 10 height 10
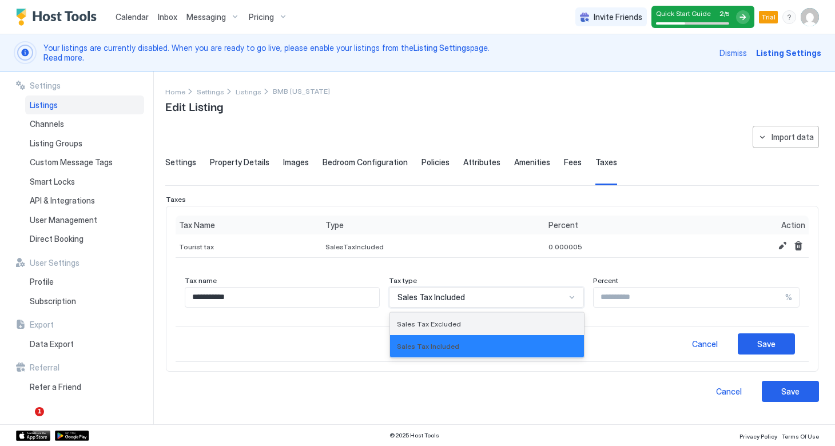
click at [461, 324] on span "Sales Tax Excluded" at bounding box center [429, 324] width 64 height 9
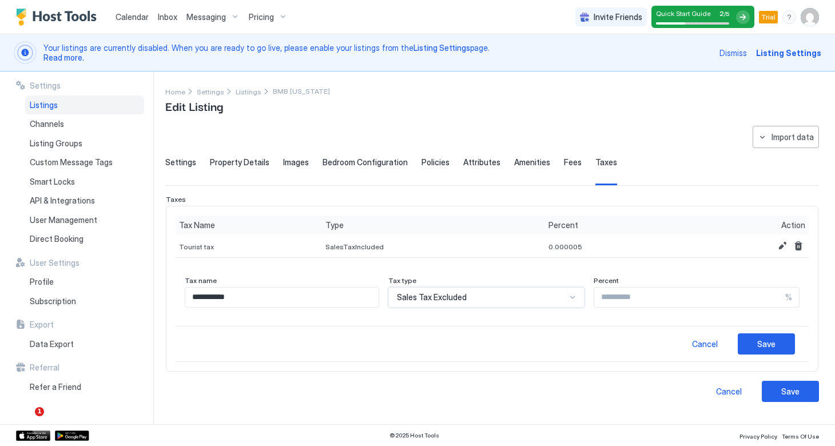
click at [357, 303] on input "**********" at bounding box center [281, 297] width 193 height 19
click at [219, 296] on input "**********" at bounding box center [281, 297] width 193 height 19
type input "**********"
click at [614, 298] on input "********" at bounding box center [689, 297] width 191 height 19
type input "****"
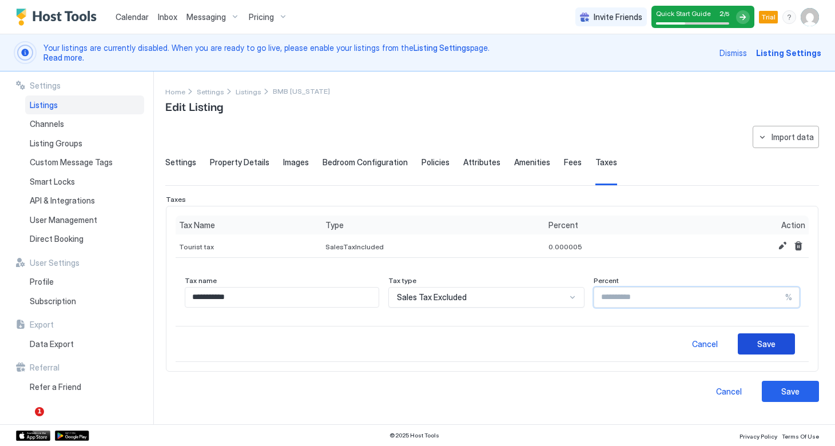
click at [770, 343] on div "Save" at bounding box center [766, 344] width 18 height 12
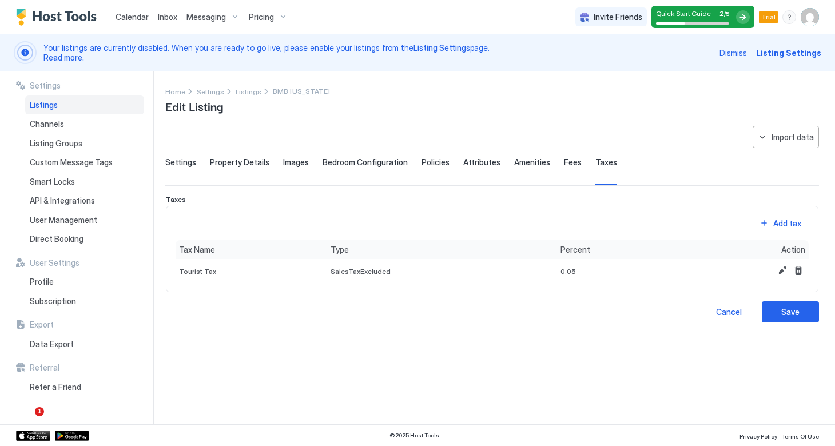
click at [566, 168] on div "Fees" at bounding box center [573, 171] width 18 height 28
click at [595, 165] on span "Taxes" at bounding box center [606, 162] width 22 height 10
click at [766, 222] on button "Add tax" at bounding box center [780, 223] width 57 height 15
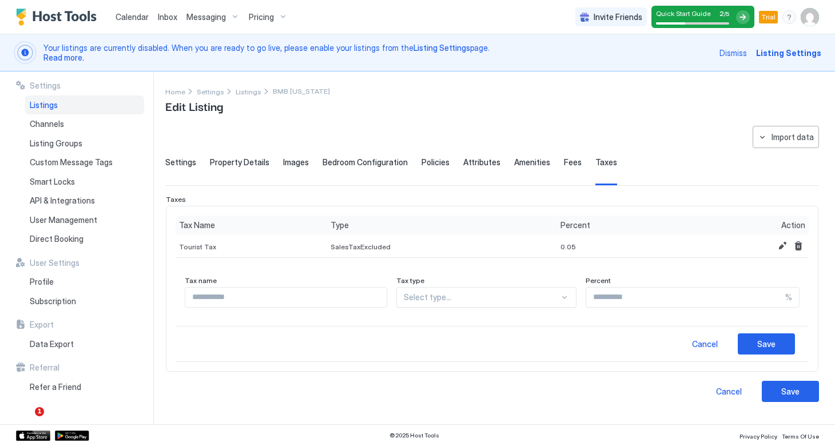
click at [257, 300] on input "Input Field" at bounding box center [285, 297] width 201 height 19
type input "**********"
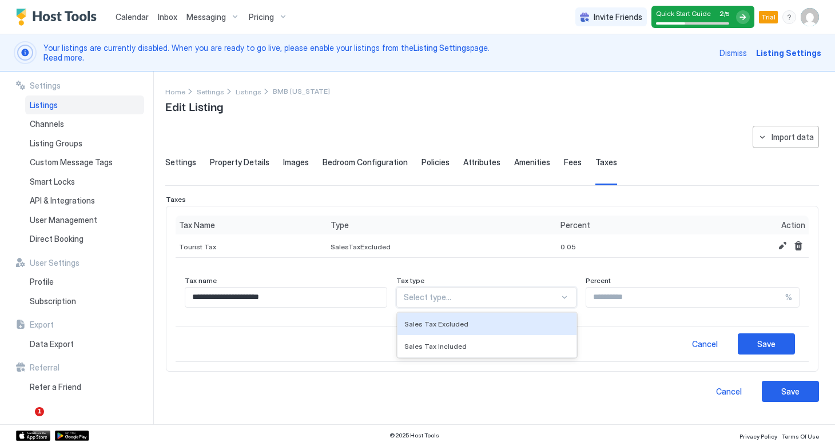
click at [527, 301] on div at bounding box center [481, 297] width 155 height 10
click at [475, 318] on div "Sales Tax Excluded" at bounding box center [486, 324] width 178 height 22
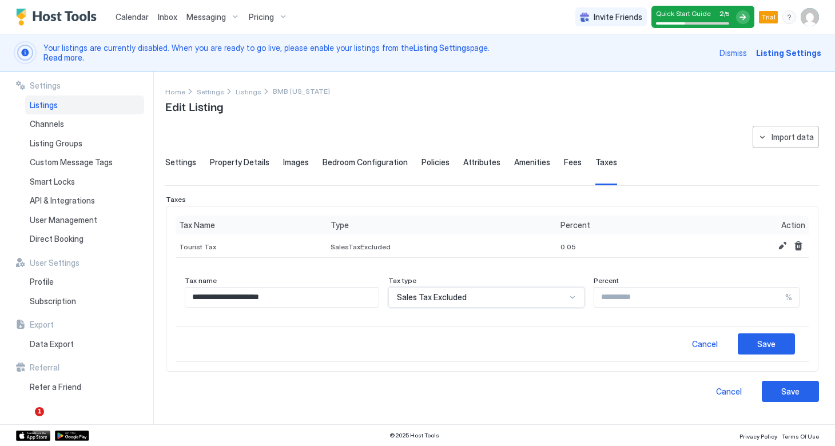
click at [619, 297] on input "Input Field" at bounding box center [689, 297] width 191 height 19
type input "*"
click at [217, 300] on input "**********" at bounding box center [281, 297] width 193 height 19
type input "**********"
click at [760, 342] on div "Save" at bounding box center [766, 344] width 18 height 12
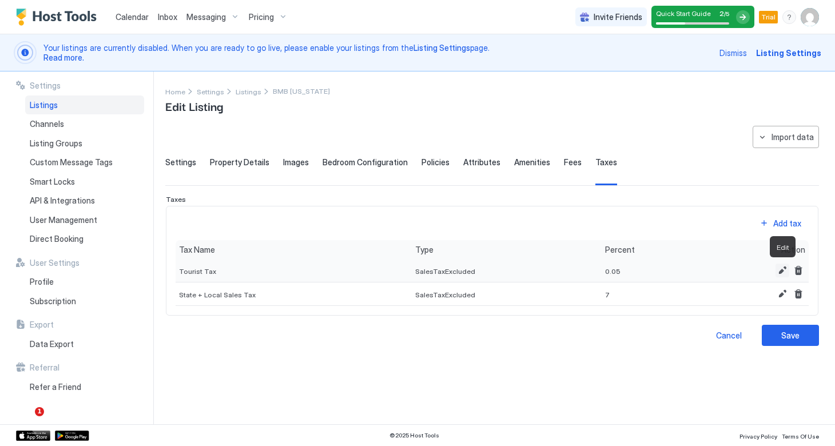
click at [784, 269] on button "Edit" at bounding box center [783, 271] width 14 height 14
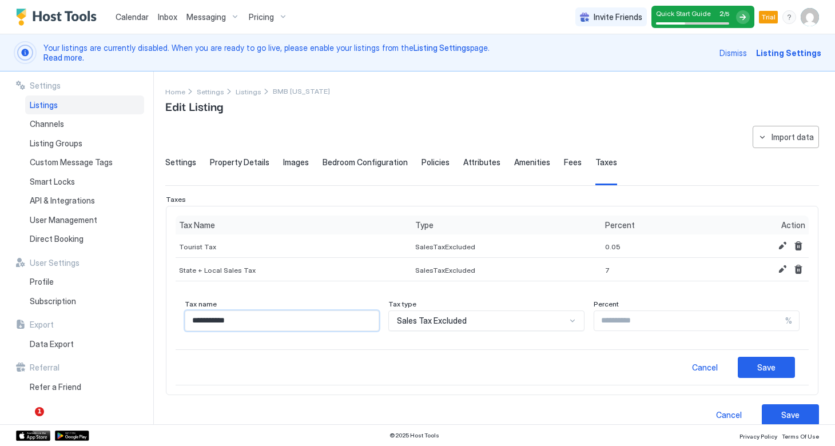
click at [223, 320] on input "**********" at bounding box center [281, 320] width 193 height 19
type input "**********"
drag, startPoint x: 640, startPoint y: 325, endPoint x: 554, endPoint y: 323, distance: 86.4
click at [554, 323] on div "**********" at bounding box center [492, 315] width 615 height 31
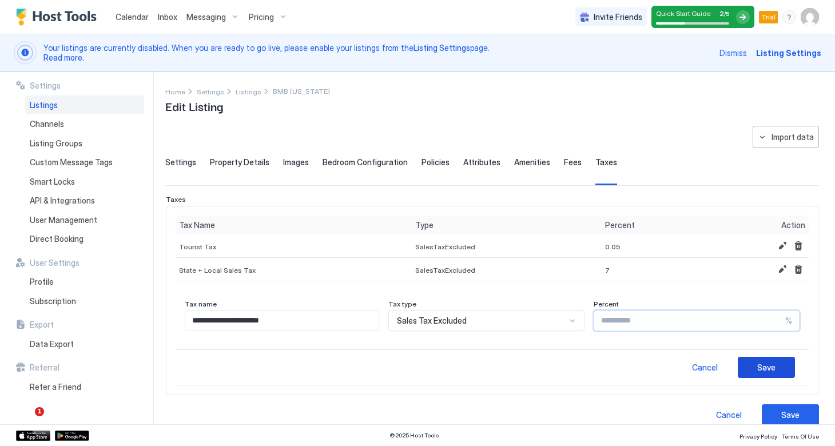
type input "*"
click at [760, 368] on div "Save" at bounding box center [766, 367] width 18 height 12
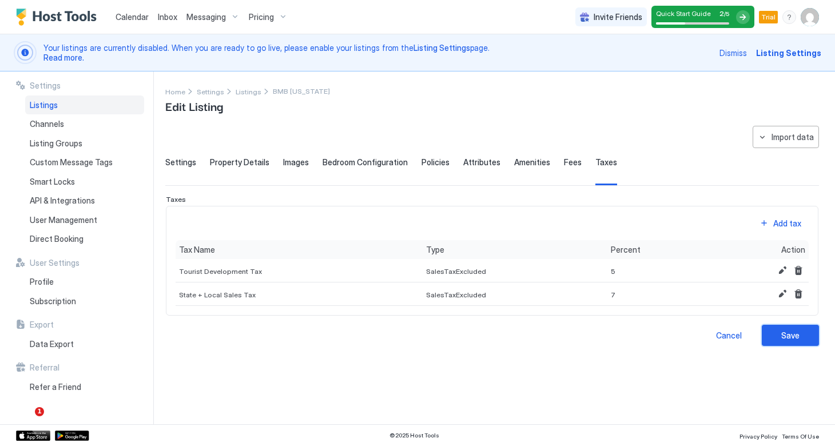
click at [784, 337] on div "Save" at bounding box center [790, 335] width 18 height 12
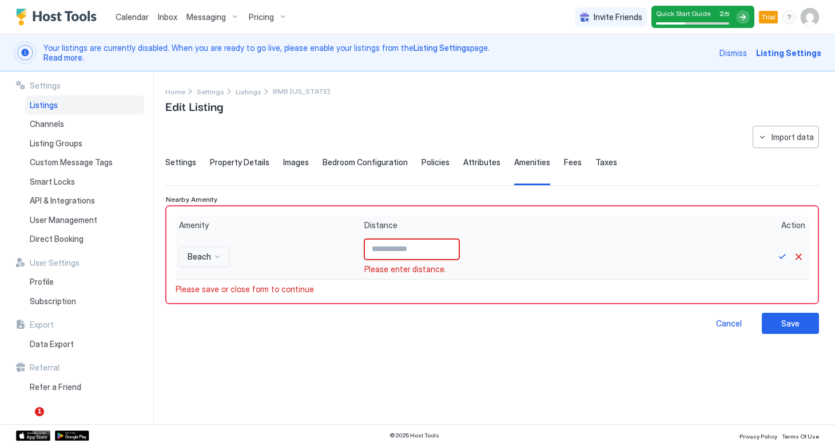
click at [410, 255] on input "Input Field" at bounding box center [412, 249] width 94 height 19
click at [792, 324] on div "Save" at bounding box center [790, 323] width 18 height 12
click at [773, 324] on button "Save" at bounding box center [790, 323] width 57 height 21
click at [387, 246] on input "Input Field" at bounding box center [412, 249] width 94 height 19
click at [776, 321] on button "Save" at bounding box center [790, 323] width 57 height 21
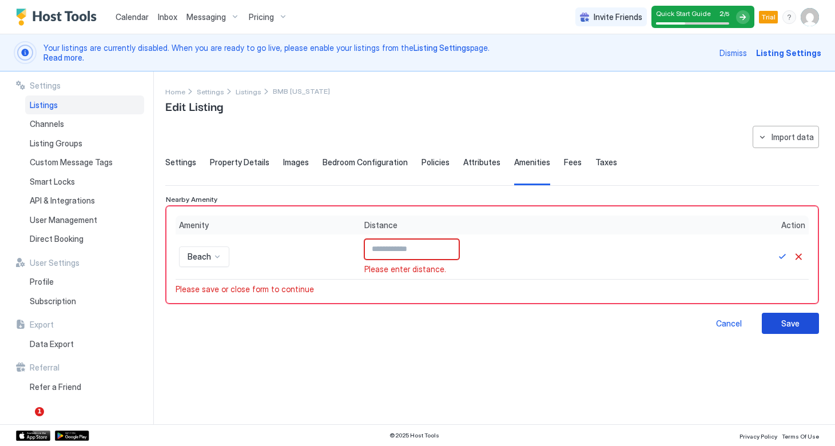
click at [776, 321] on button "Save" at bounding box center [790, 323] width 57 height 21
click at [448, 246] on input "*" at bounding box center [412, 249] width 94 height 19
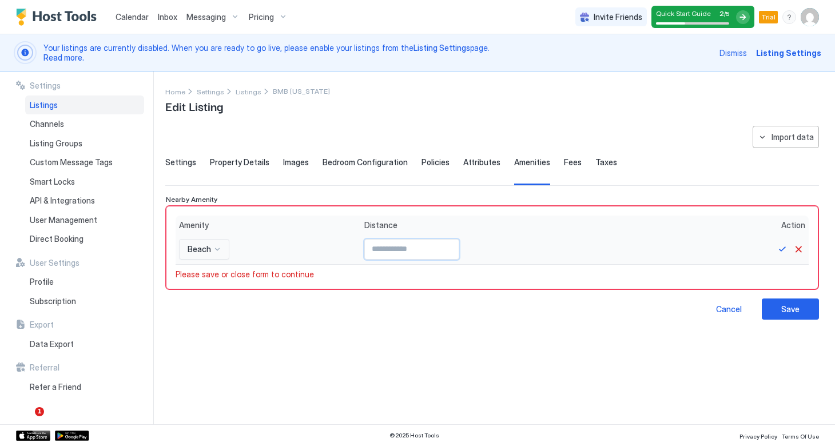
click at [451, 252] on input "*" at bounding box center [412, 249] width 94 height 19
type input "*"
click at [451, 245] on input "*" at bounding box center [412, 249] width 94 height 19
click at [369, 276] on div "Please save or close form to continue" at bounding box center [492, 274] width 633 height 10
click at [365, 246] on input "*" at bounding box center [412, 249] width 94 height 19
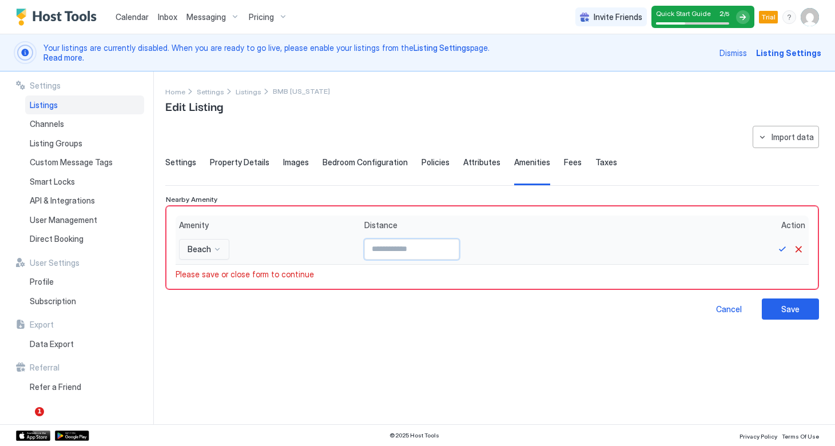
type input "***"
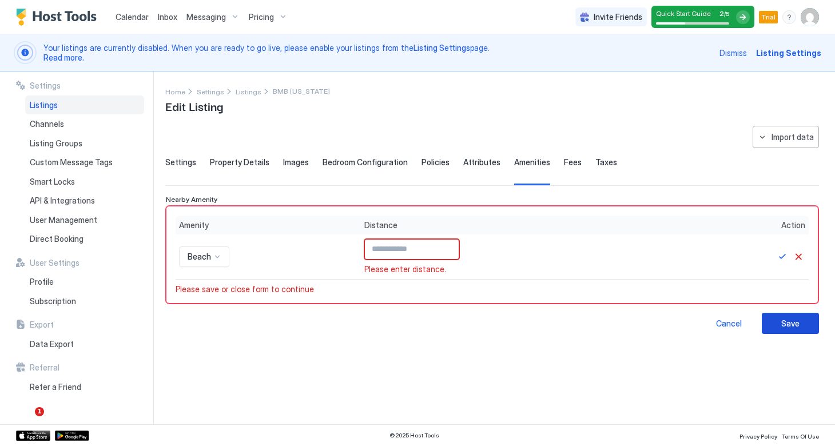
click at [792, 324] on div "Save" at bounding box center [790, 323] width 18 height 12
click at [801, 257] on button "Cancel" at bounding box center [799, 257] width 14 height 14
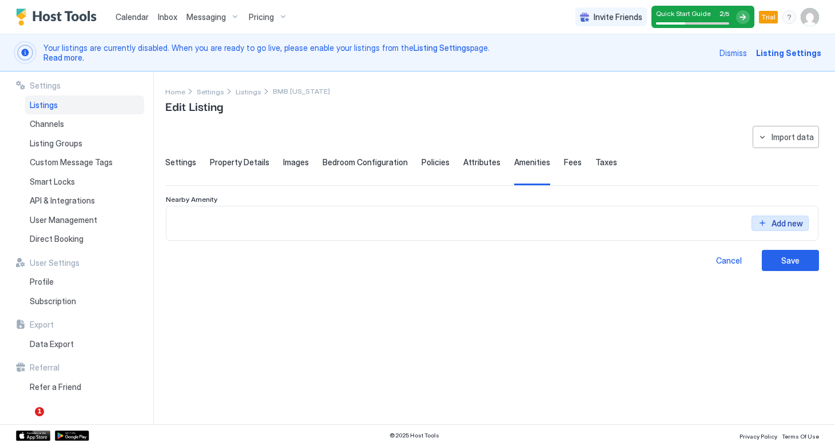
click at [765, 221] on button "Add new" at bounding box center [780, 223] width 57 height 15
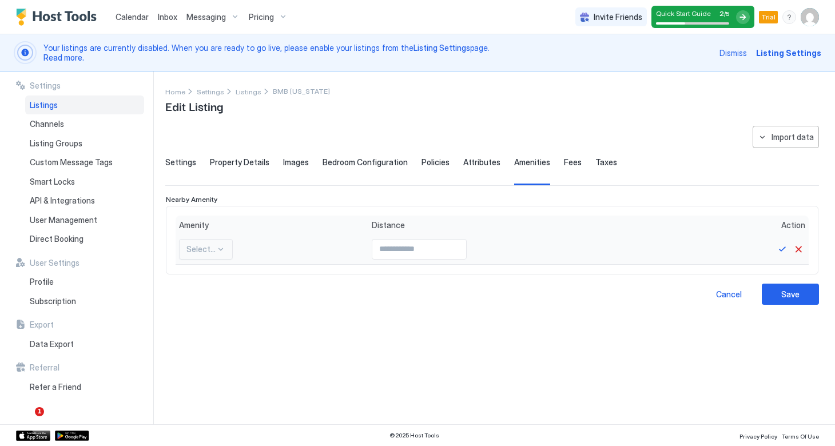
click at [210, 246] on div "Select..." at bounding box center [200, 249] width 29 height 10
click at [365, 340] on div "**********" at bounding box center [492, 268] width 654 height 285
click at [55, 117] on div "Channels" at bounding box center [84, 123] width 119 height 19
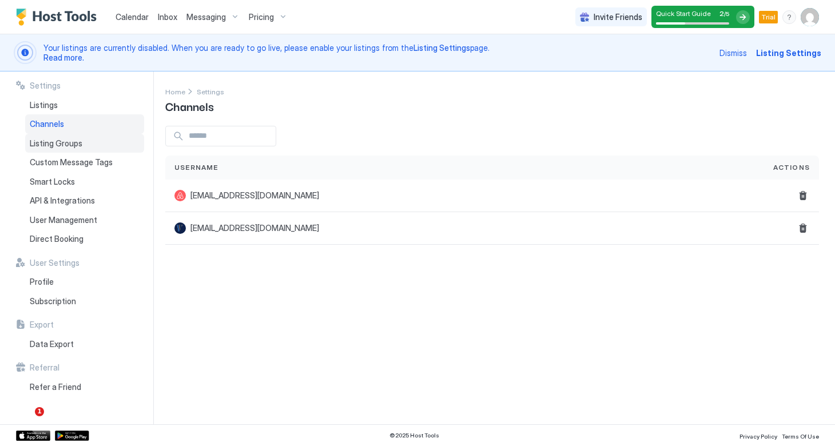
click at [55, 144] on span "Listing Groups" at bounding box center [56, 143] width 53 height 10
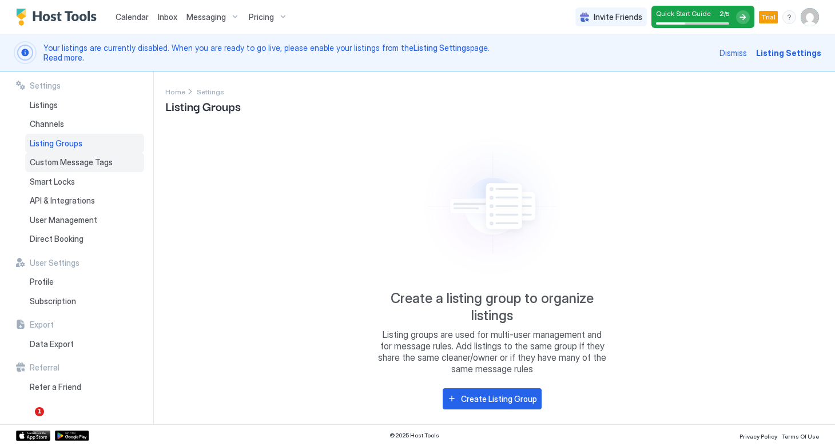
click at [89, 162] on span "Custom Message Tags" at bounding box center [71, 162] width 83 height 10
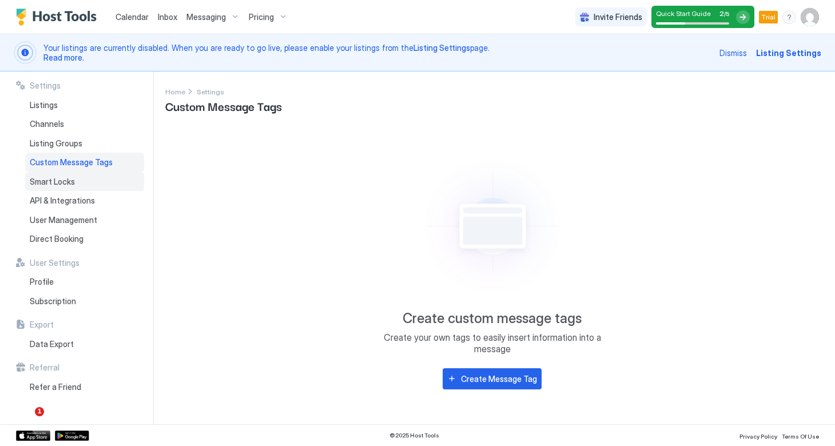
click at [74, 180] on span "Smart Locks" at bounding box center [52, 182] width 45 height 10
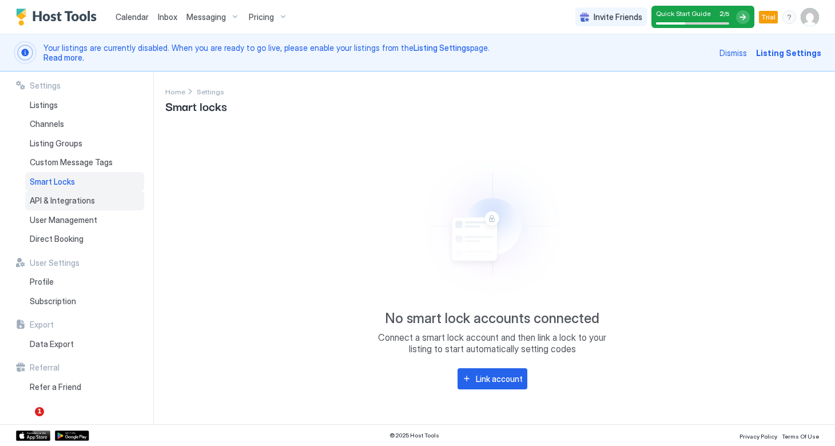
click at [66, 204] on div "API & Integrations" at bounding box center [84, 200] width 119 height 19
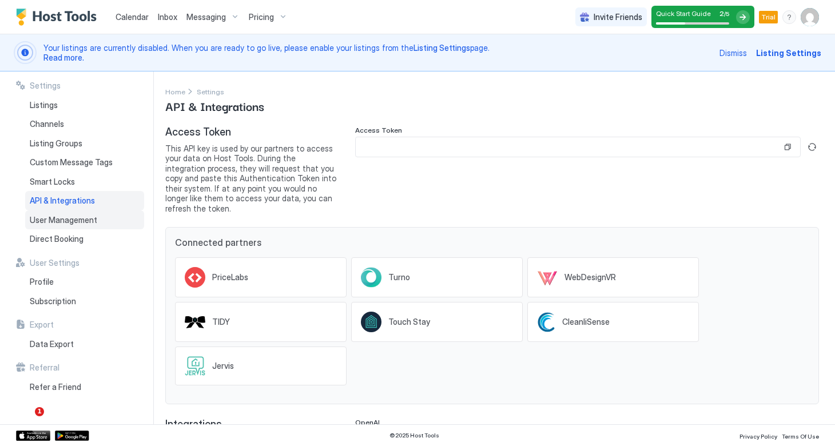
click at [64, 215] on span "User Management" at bounding box center [63, 220] width 67 height 10
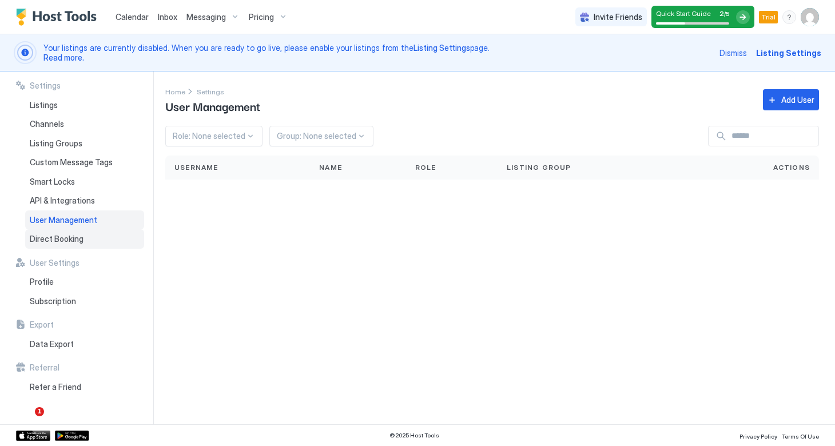
click at [68, 237] on span "Direct Booking" at bounding box center [57, 239] width 54 height 10
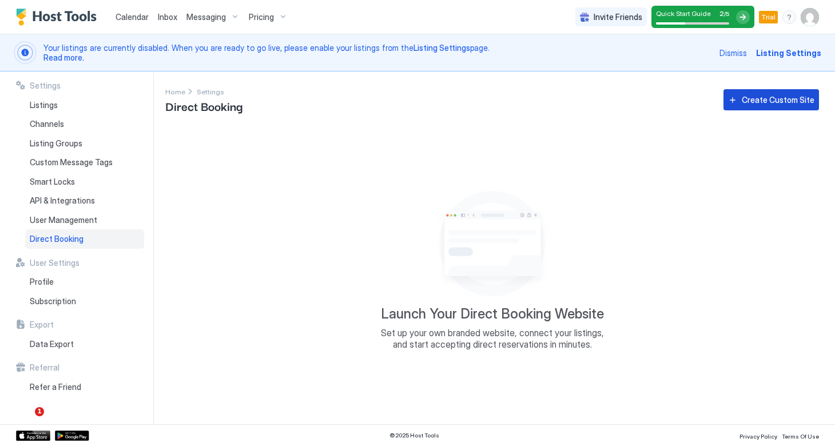
click at [754, 98] on div "Create Custom Site" at bounding box center [778, 100] width 73 height 12
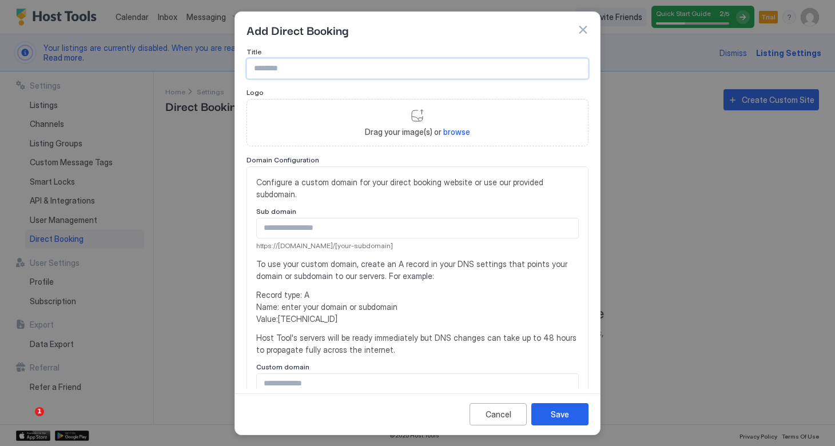
click at [272, 67] on input "Input Field" at bounding box center [417, 68] width 341 height 19
click at [345, 72] on input "Input Field" at bounding box center [417, 68] width 341 height 19
paste input "**********"
click at [272, 67] on input "**********" at bounding box center [417, 68] width 341 height 19
type input "**********"
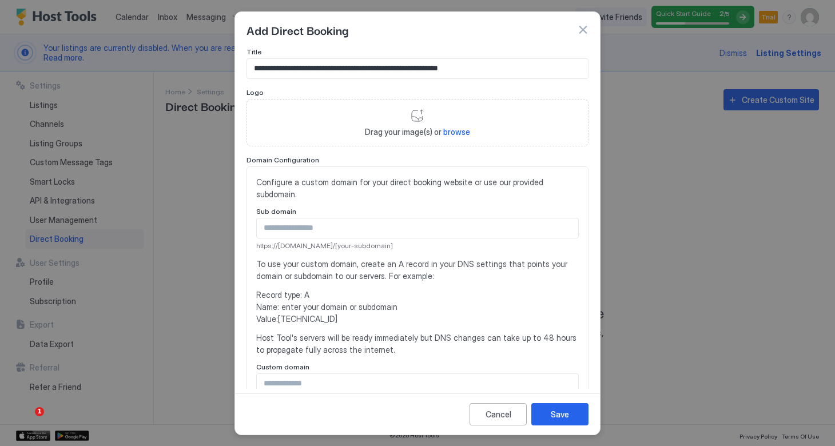
click at [455, 128] on span "browse" at bounding box center [456, 132] width 27 height 10
type input "**********"
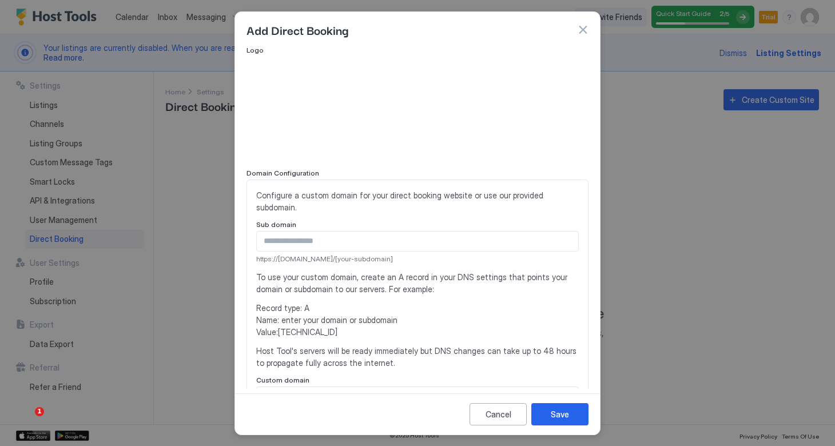
scroll to position [52, 0]
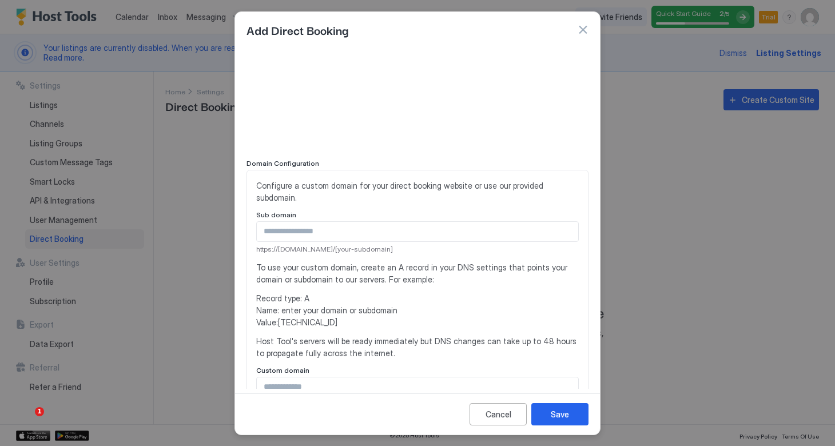
click at [322, 222] on input "Input Field" at bounding box center [417, 231] width 321 height 19
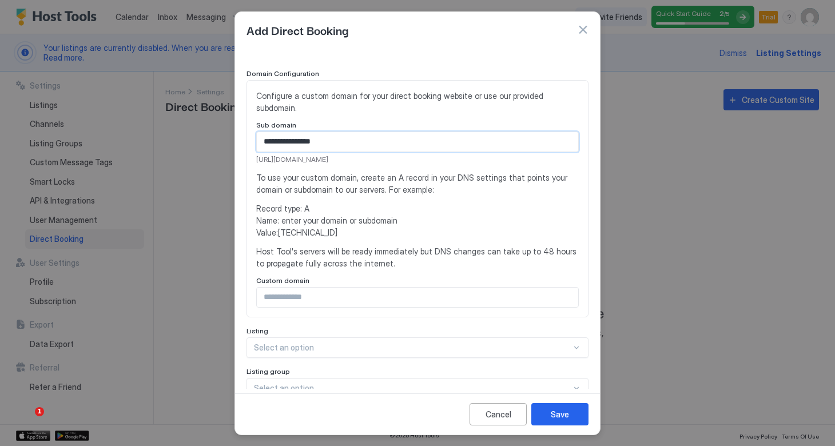
scroll to position [141, 0]
type input "**********"
click at [369, 288] on input "Input Field" at bounding box center [417, 297] width 321 height 19
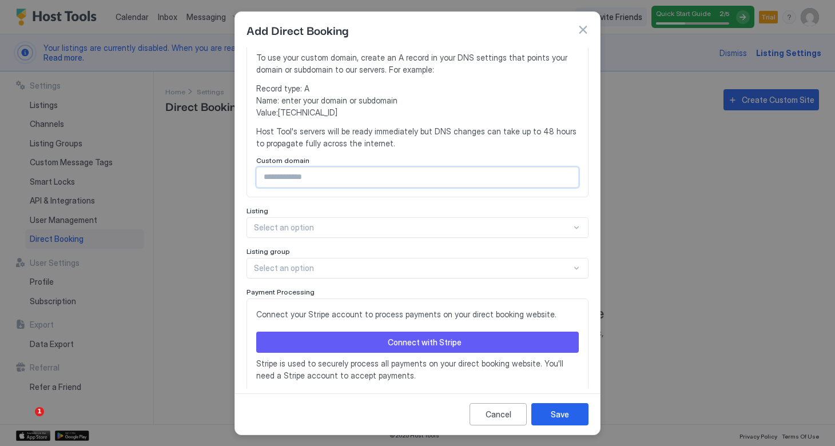
scroll to position [265, 0]
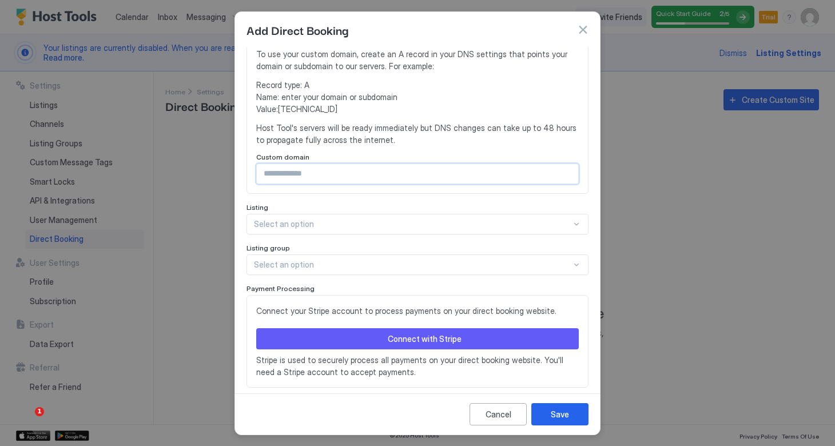
click at [340, 219] on div at bounding box center [412, 224] width 317 height 10
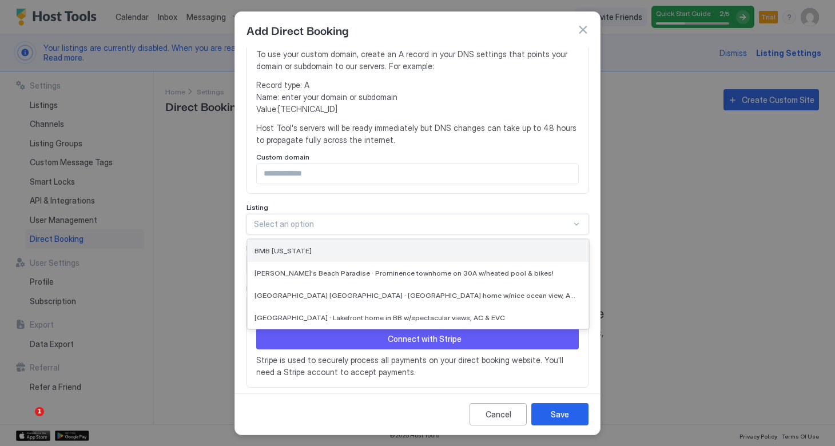
click at [304, 246] on div "BMB [US_STATE]" at bounding box center [418, 250] width 327 height 9
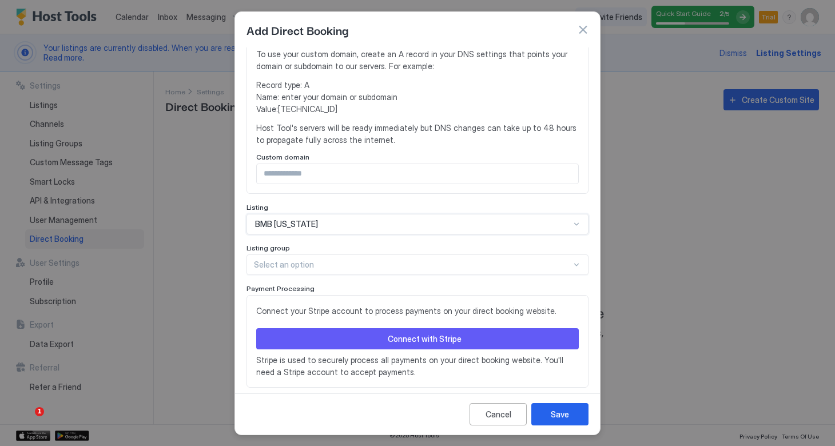
click at [316, 260] on div at bounding box center [412, 265] width 317 height 10
click at [343, 244] on div "Listing group" at bounding box center [417, 249] width 342 height 11
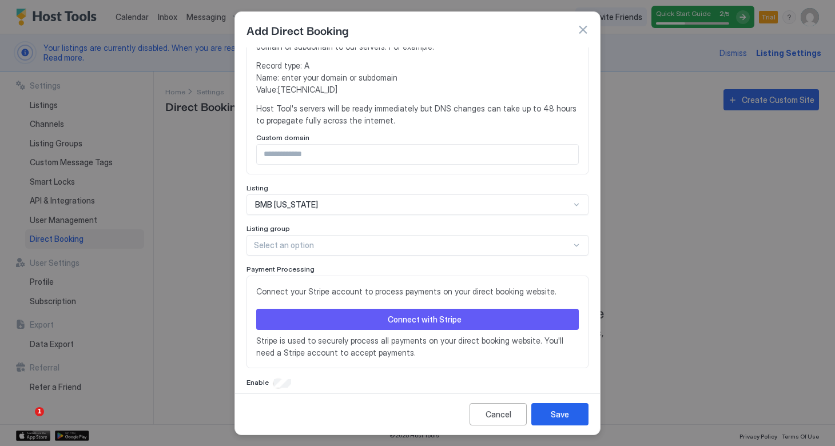
scroll to position [284, 0]
click at [373, 310] on button "Connect with Stripe" at bounding box center [417, 319] width 323 height 21
